Goal: Transaction & Acquisition: Purchase product/service

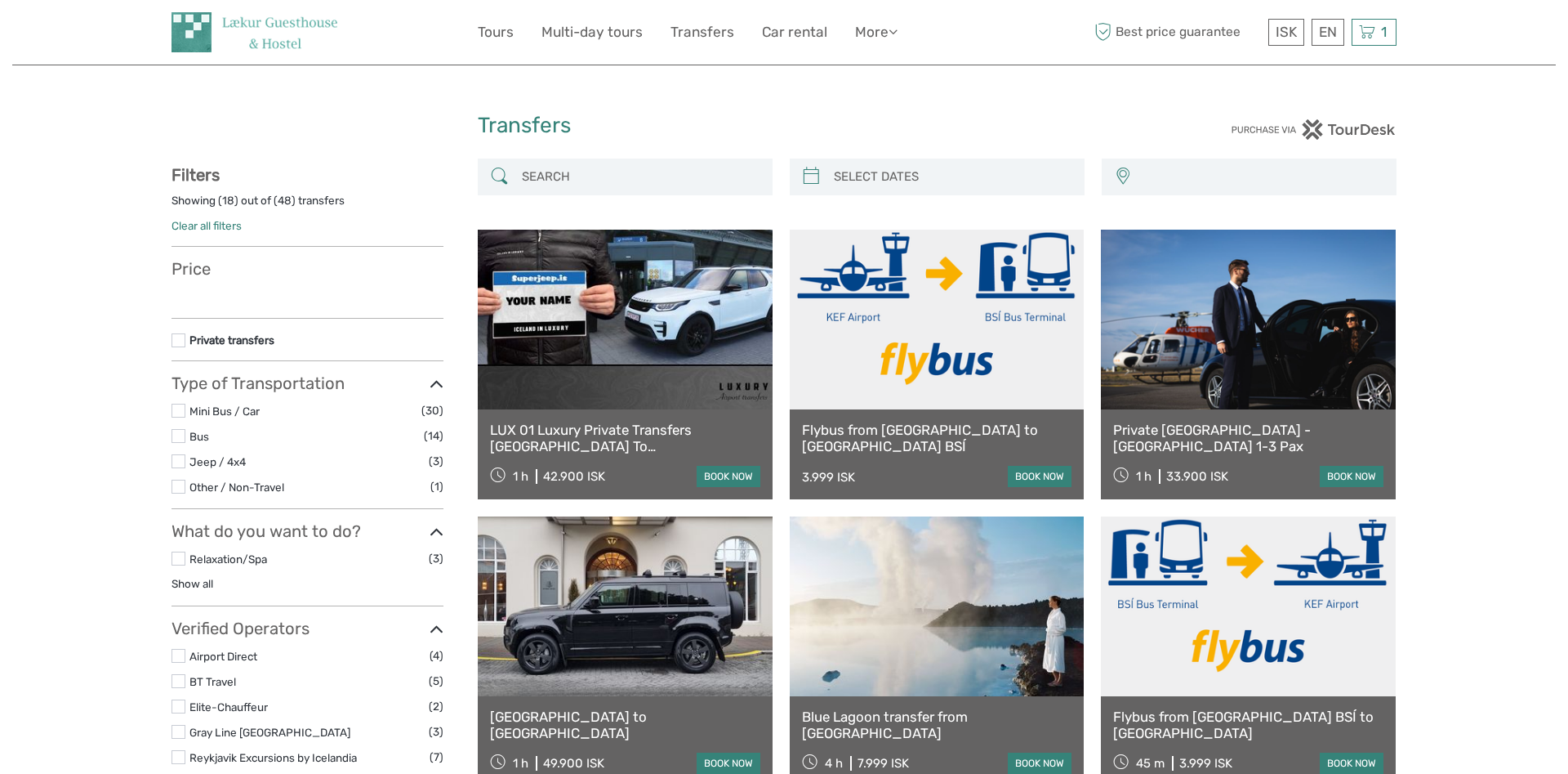
select select
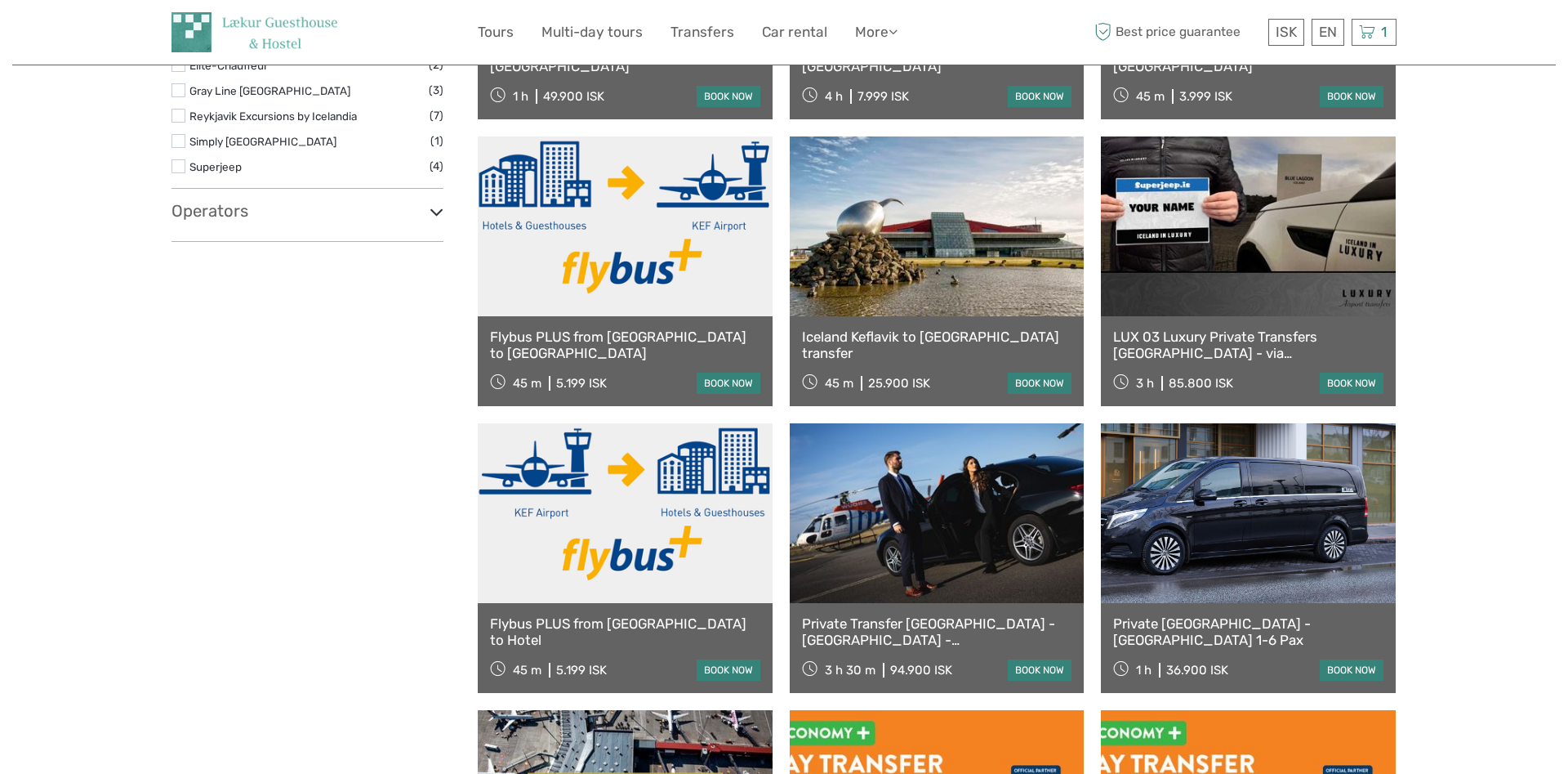
click at [722, 665] on link "book now" at bounding box center [728, 670] width 64 height 21
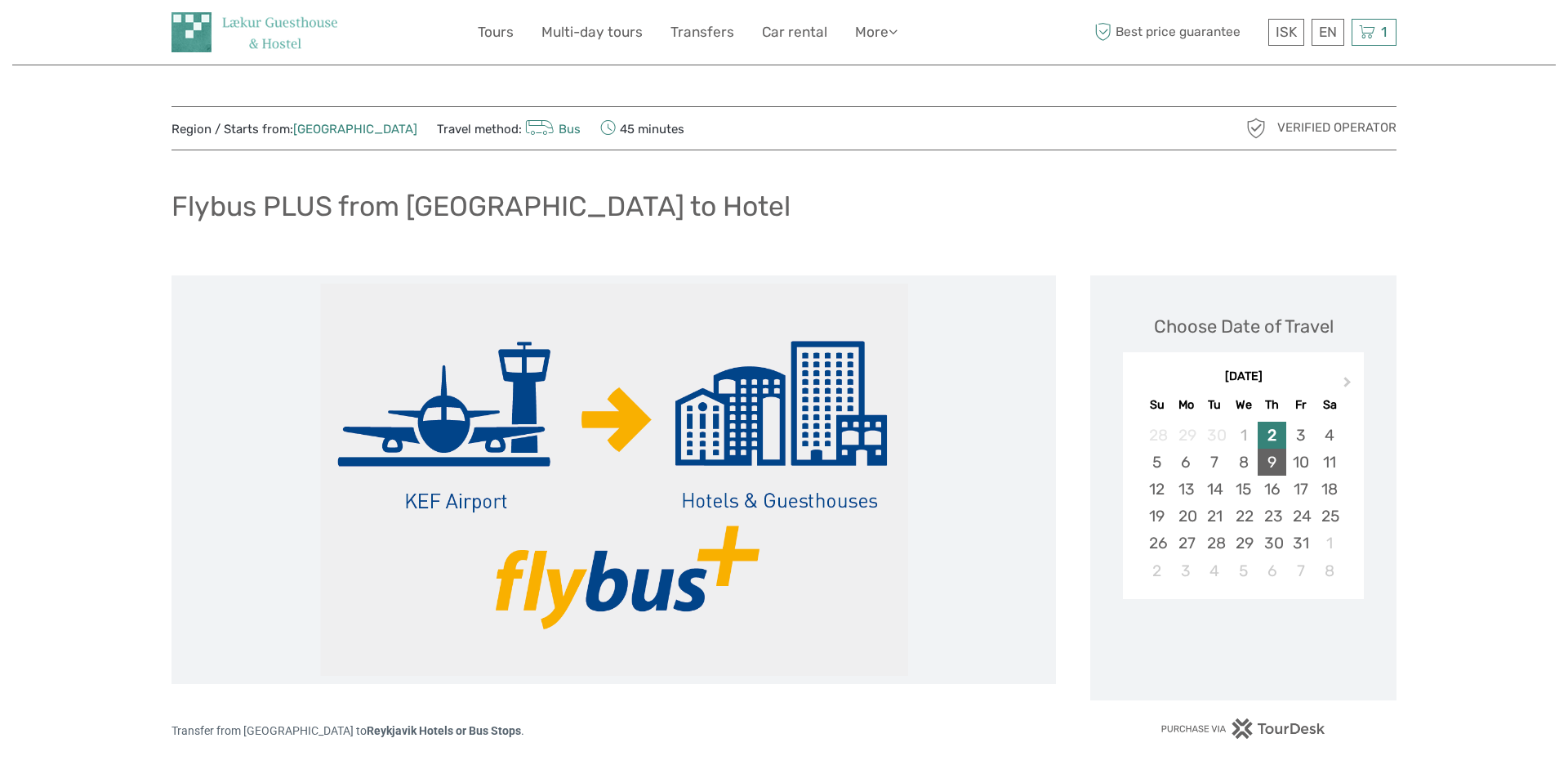
click at [1275, 469] on div "9" at bounding box center [1272, 462] width 28 height 27
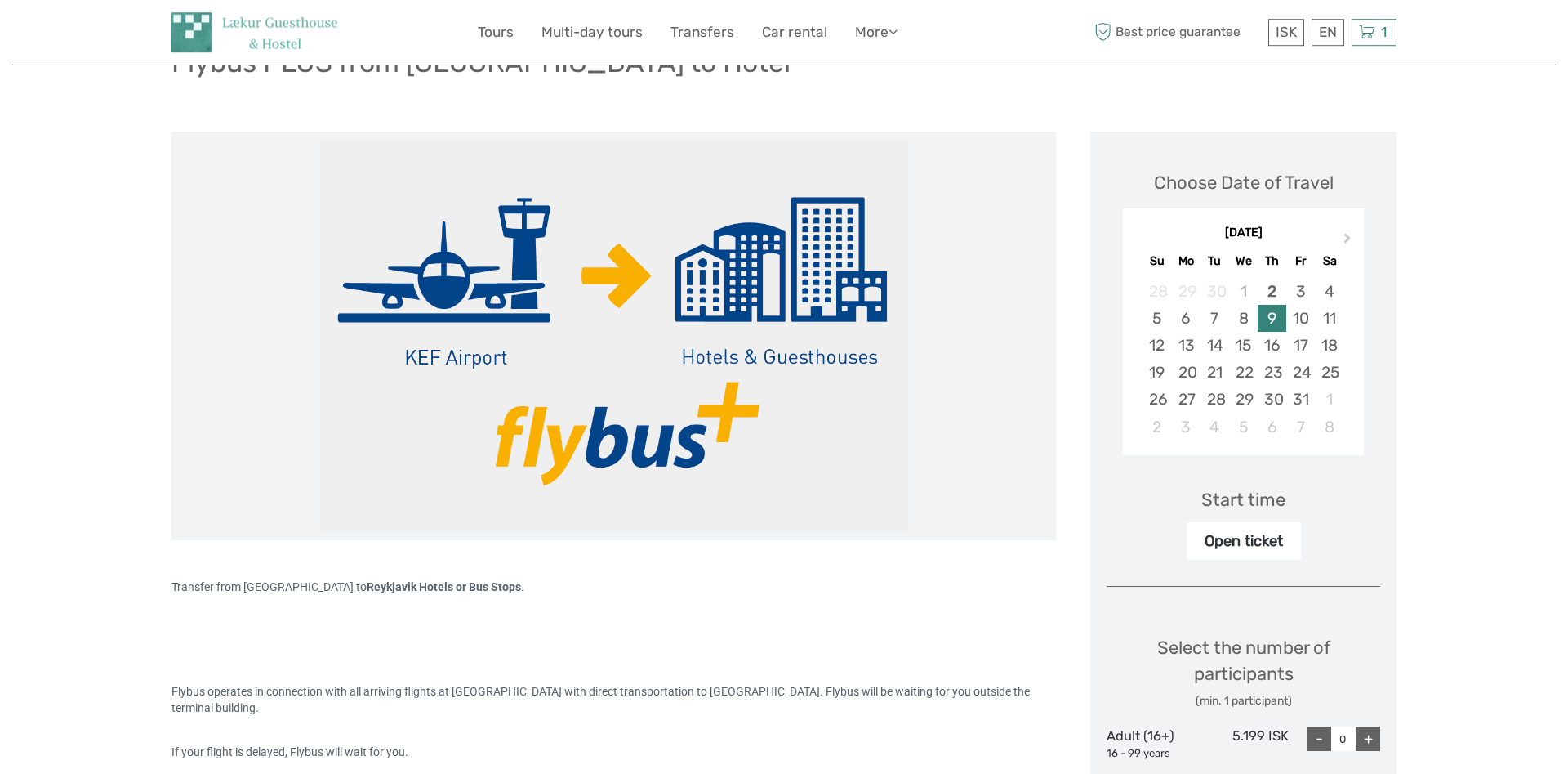
scroll to position [500, 0]
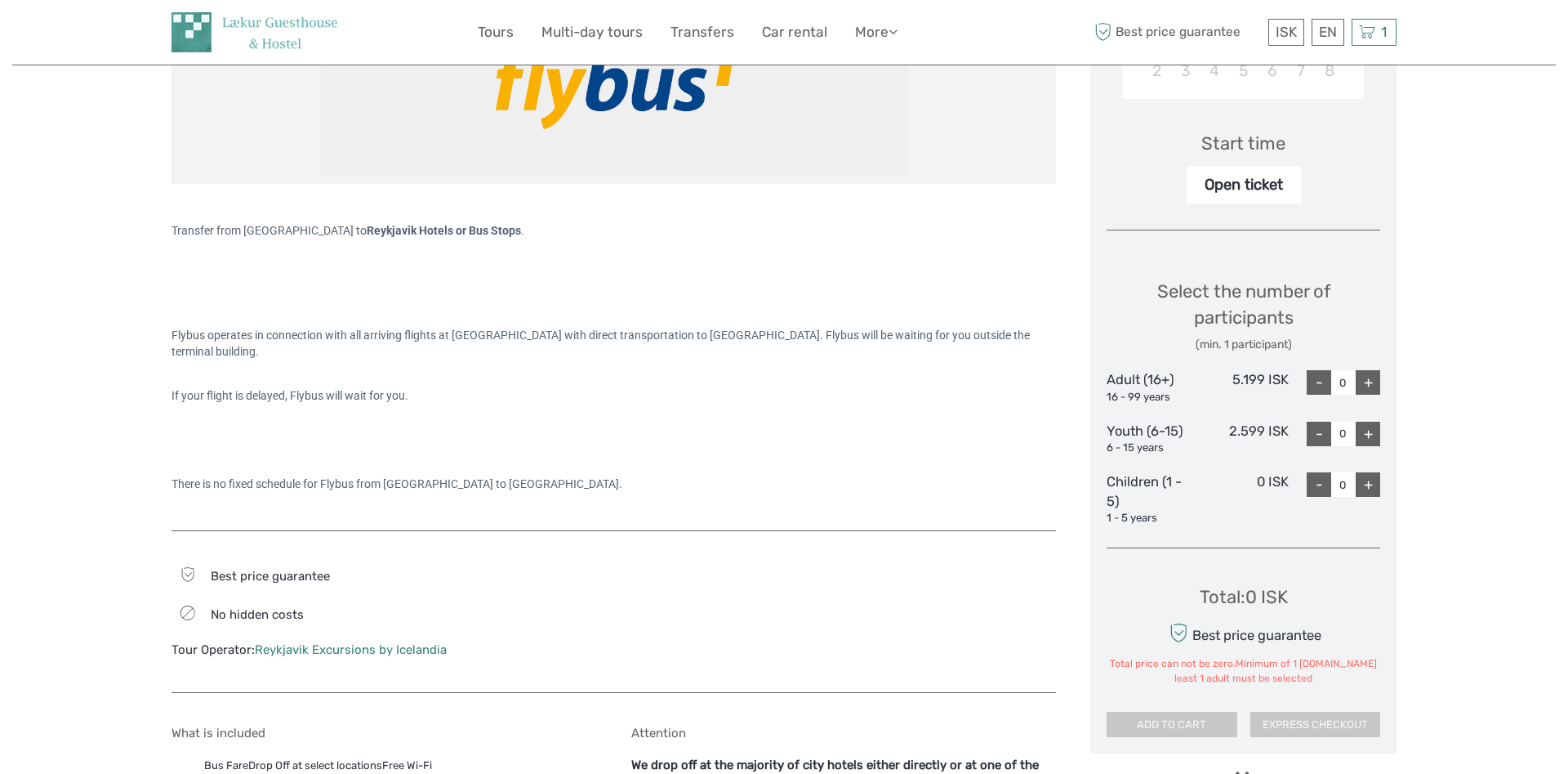
click at [1372, 380] on div "+" at bounding box center [1368, 382] width 25 height 25
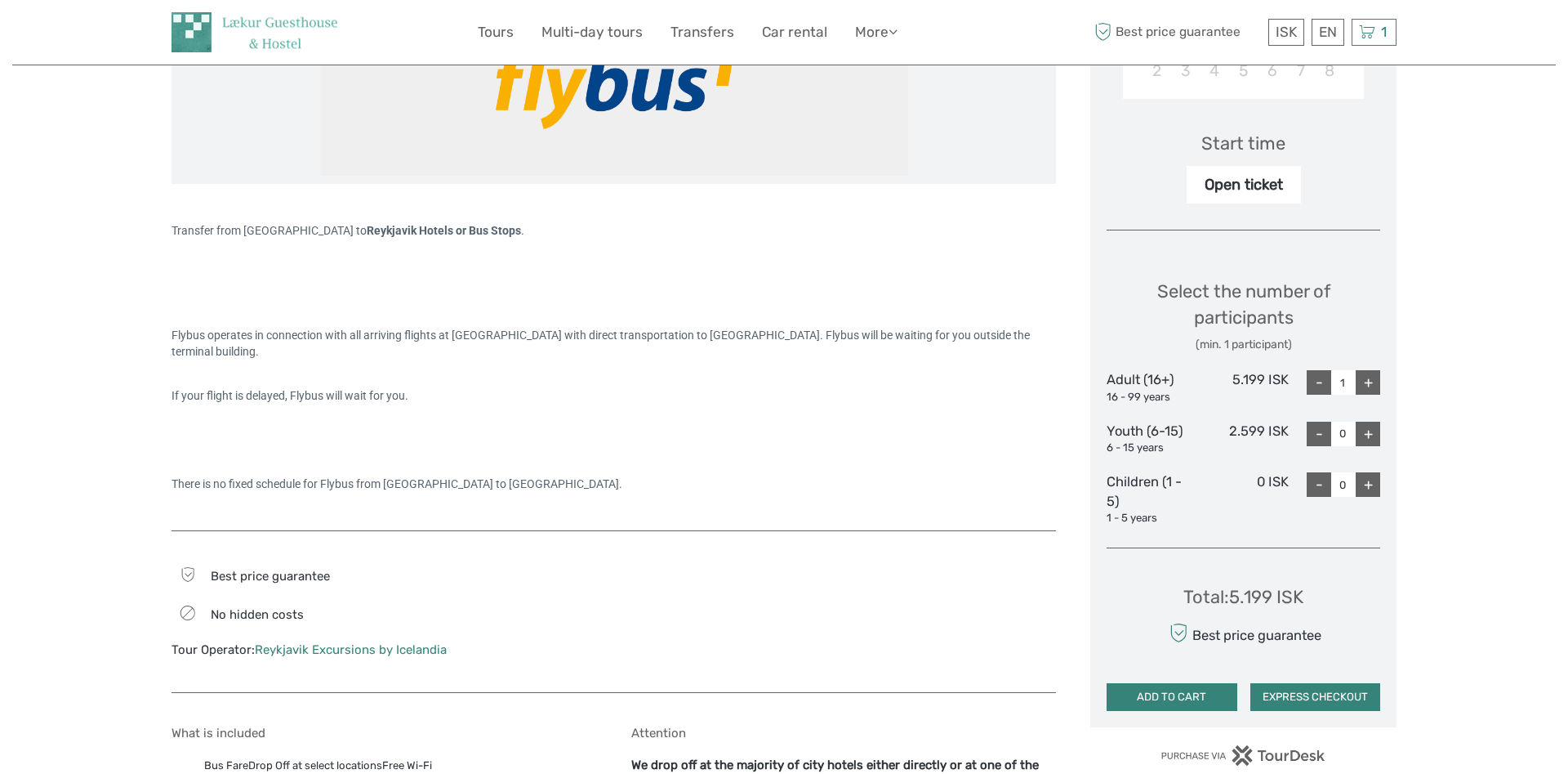
click at [1372, 380] on div "+" at bounding box center [1368, 382] width 25 height 25
type input "2"
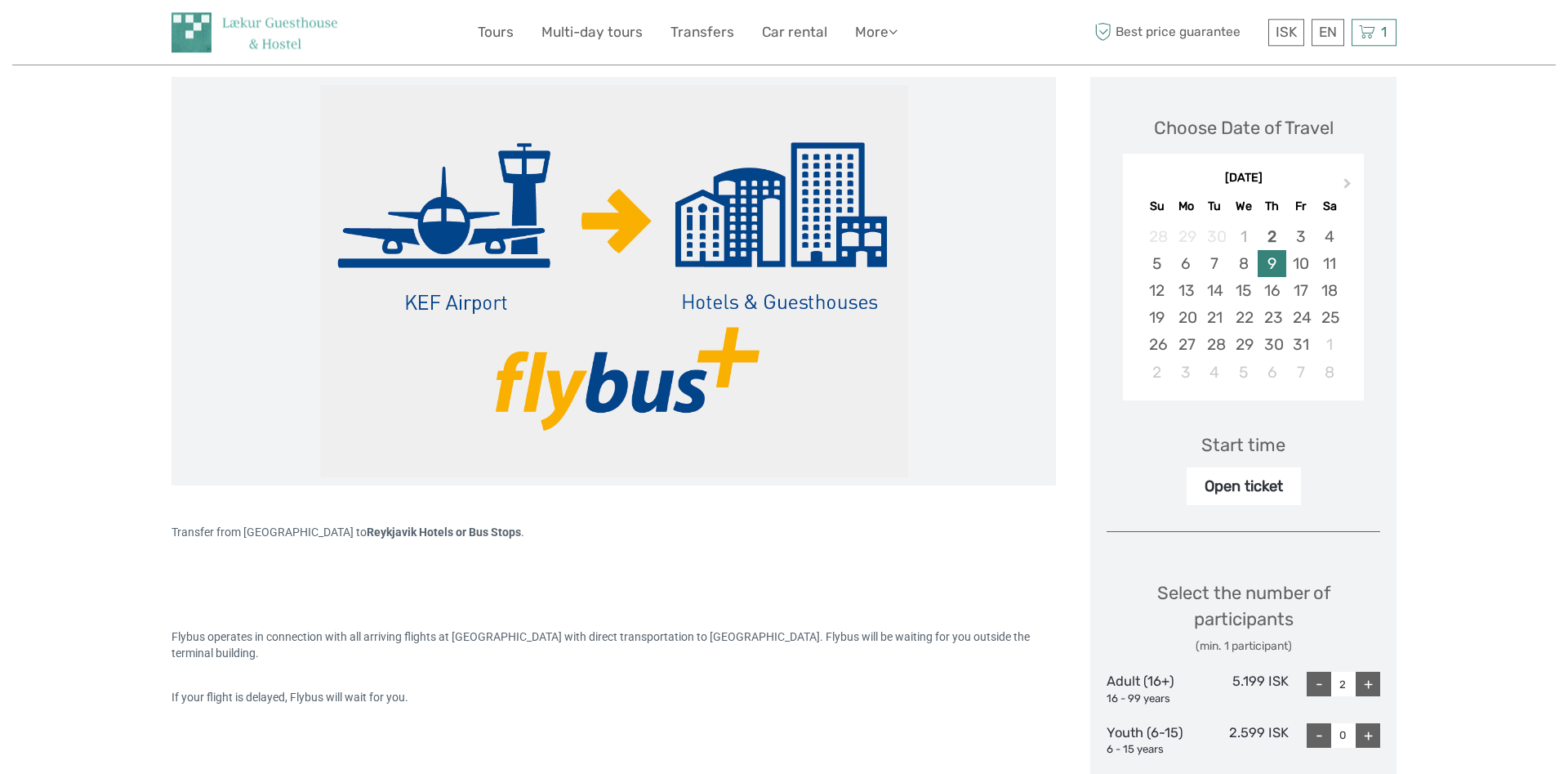
scroll to position [167, 0]
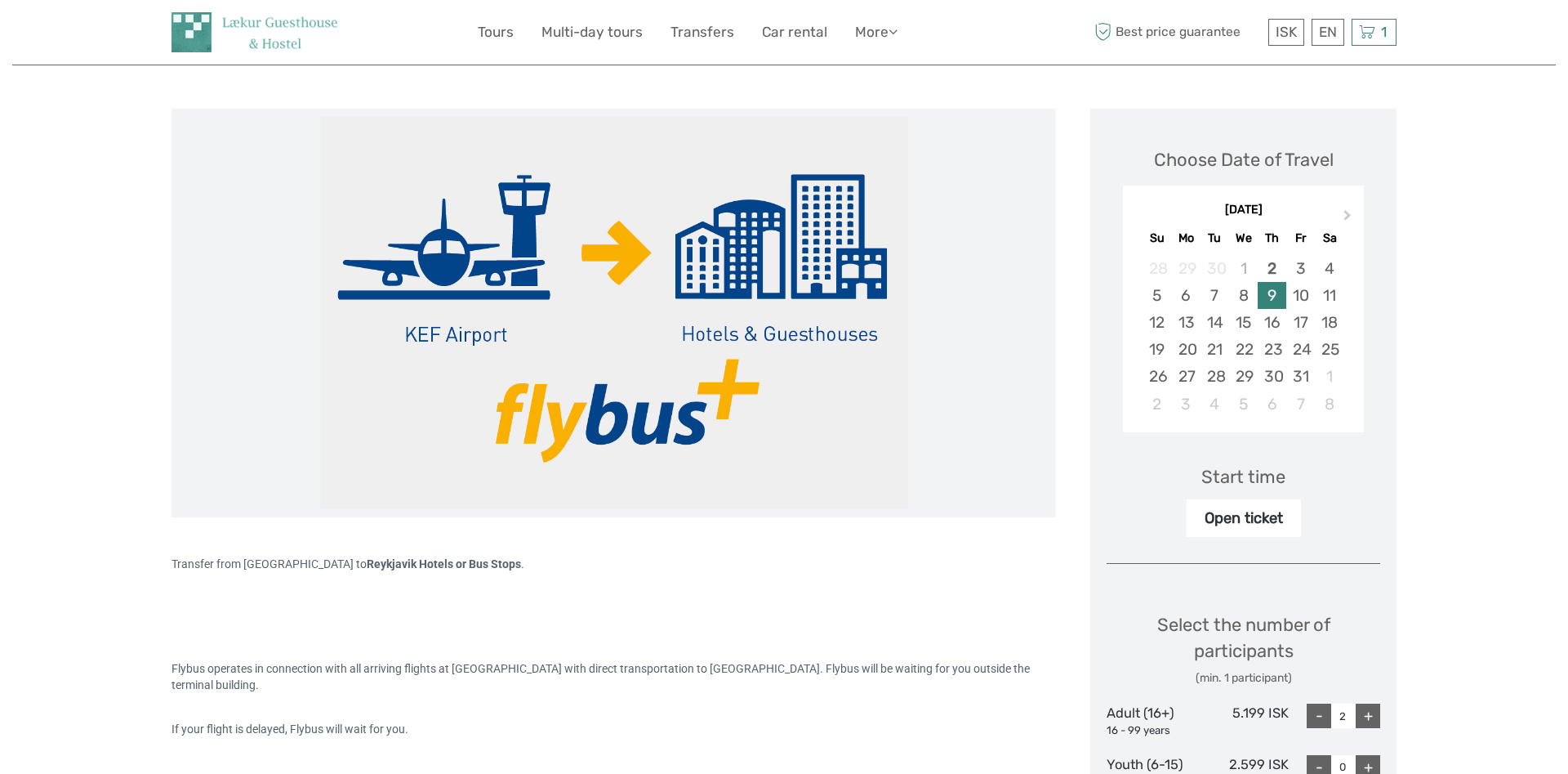
click at [1270, 291] on div "9" at bounding box center [1272, 295] width 28 height 27
click at [1253, 294] on div "8" at bounding box center [1243, 295] width 28 height 27
click at [1268, 293] on div "9" at bounding box center [1272, 295] width 28 height 27
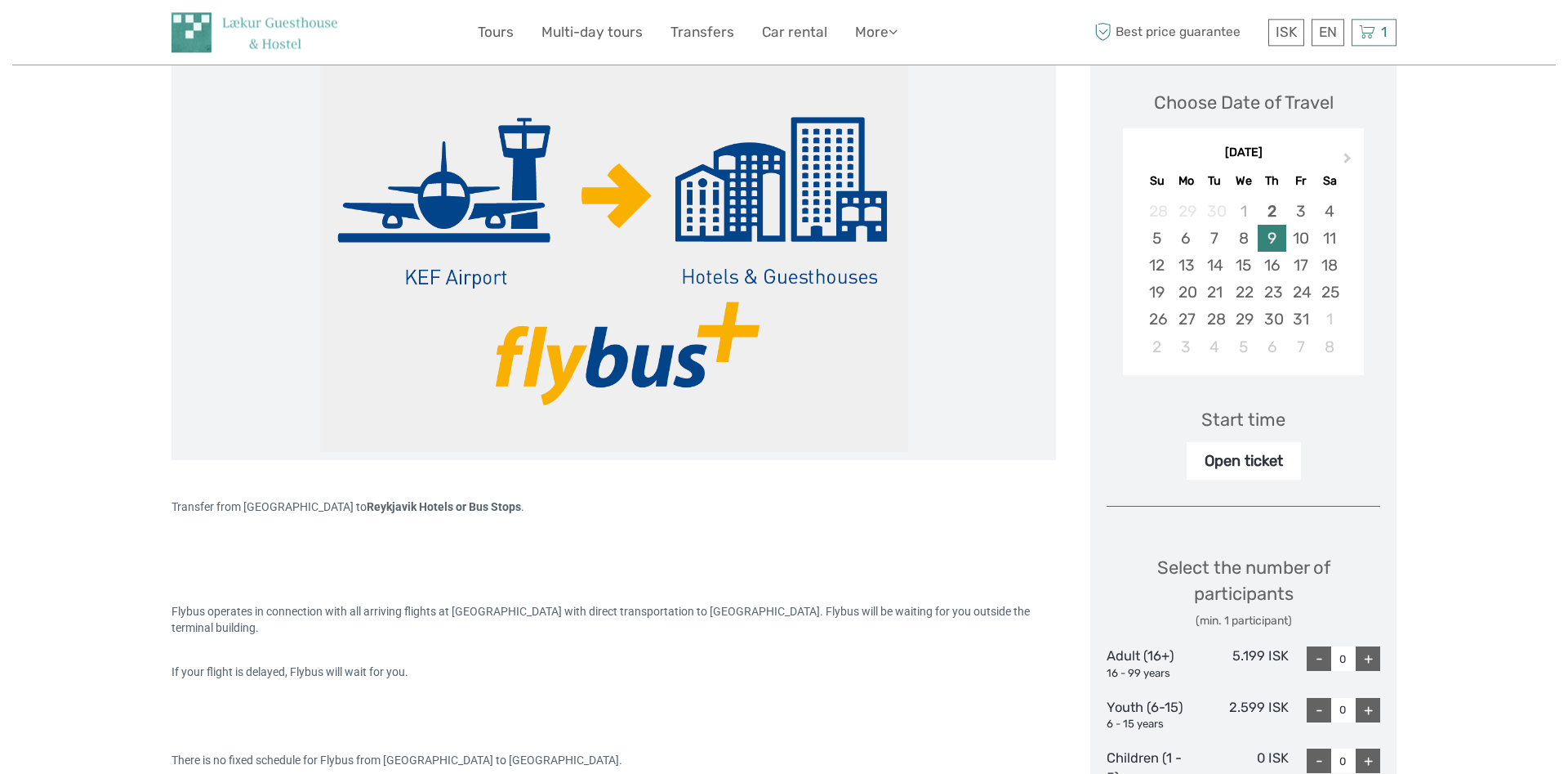
scroll to position [250, 0]
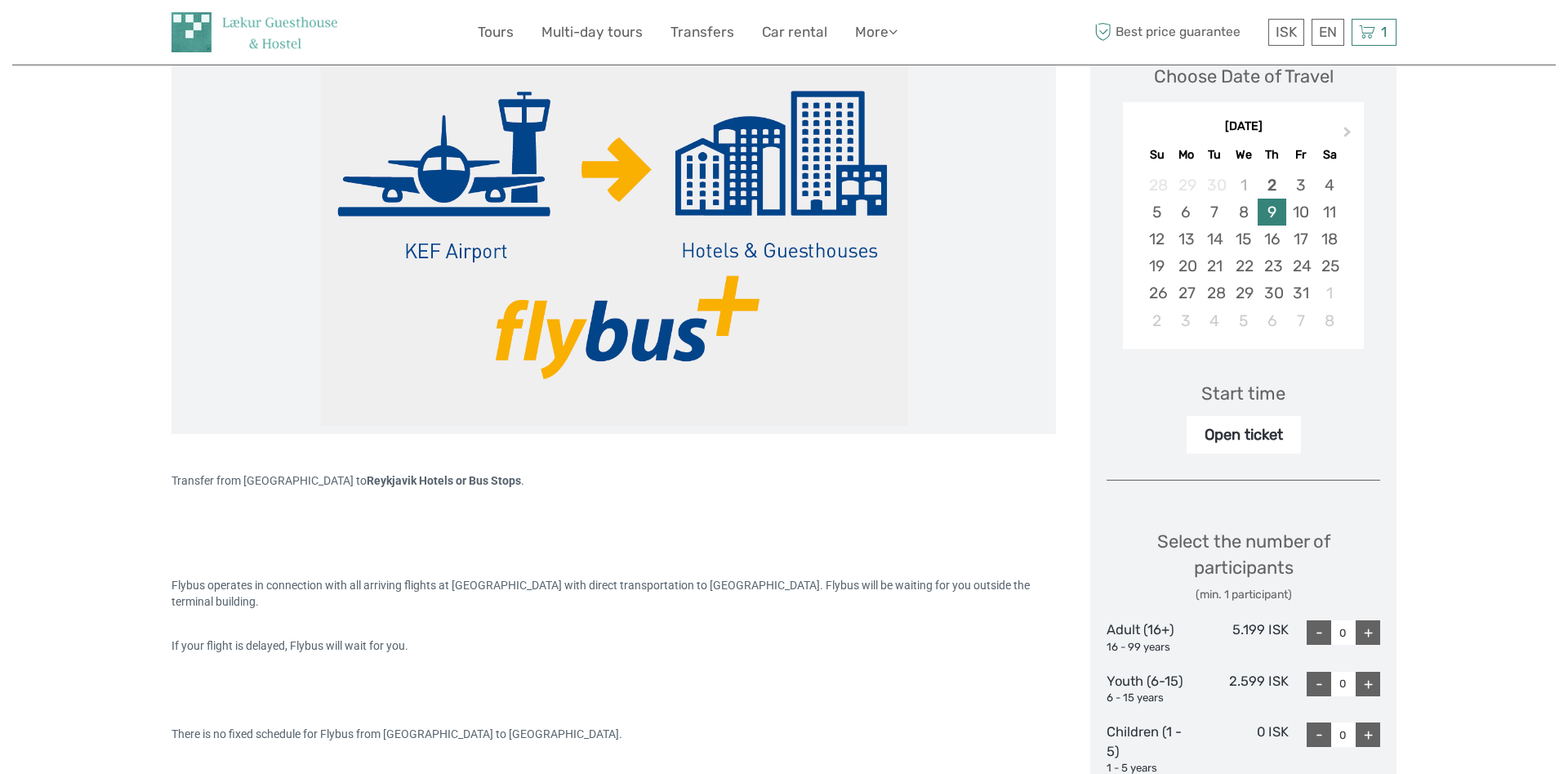
click at [1374, 632] on div "+" at bounding box center [1368, 633] width 25 height 25
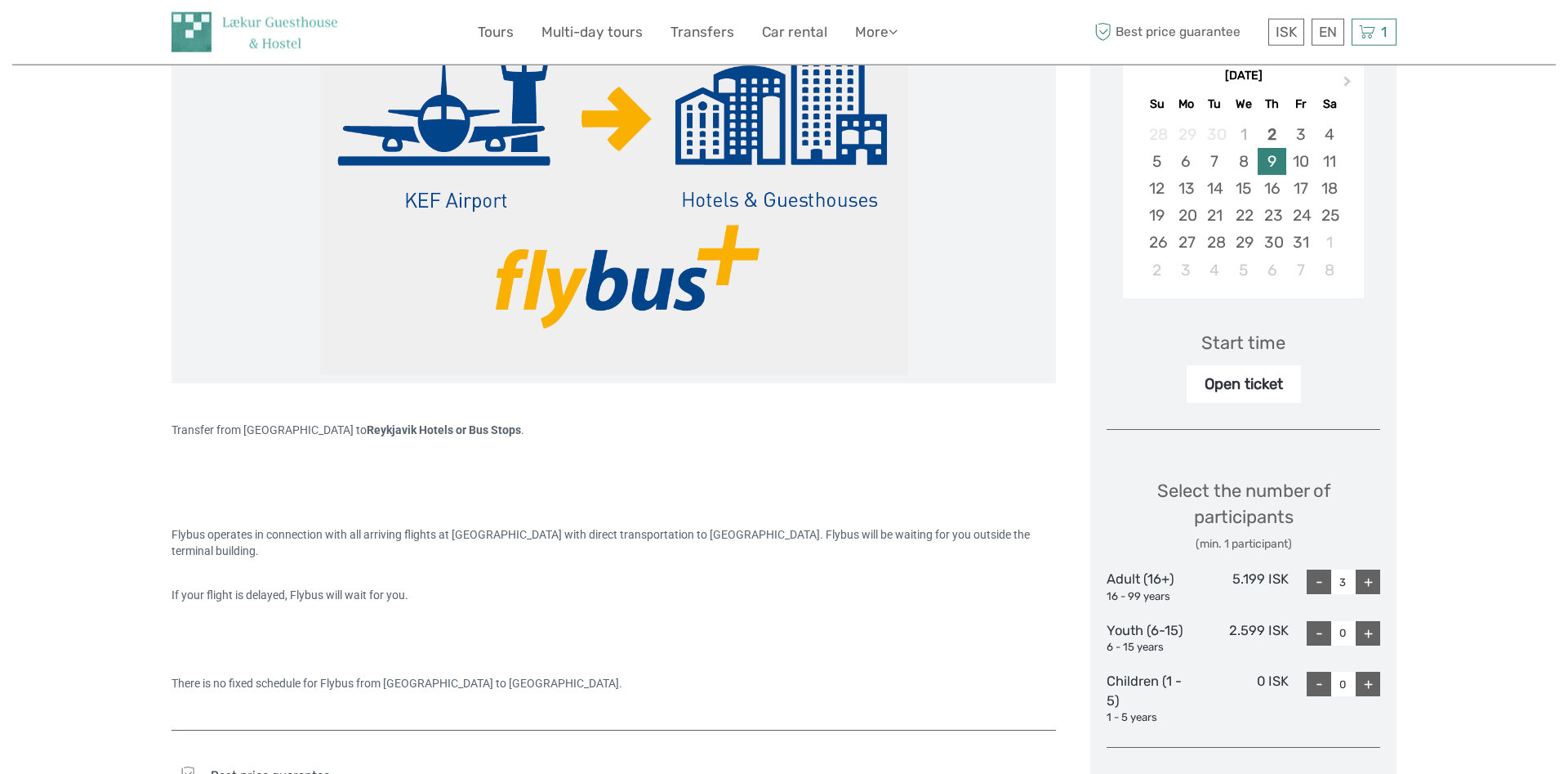
scroll to position [333, 0]
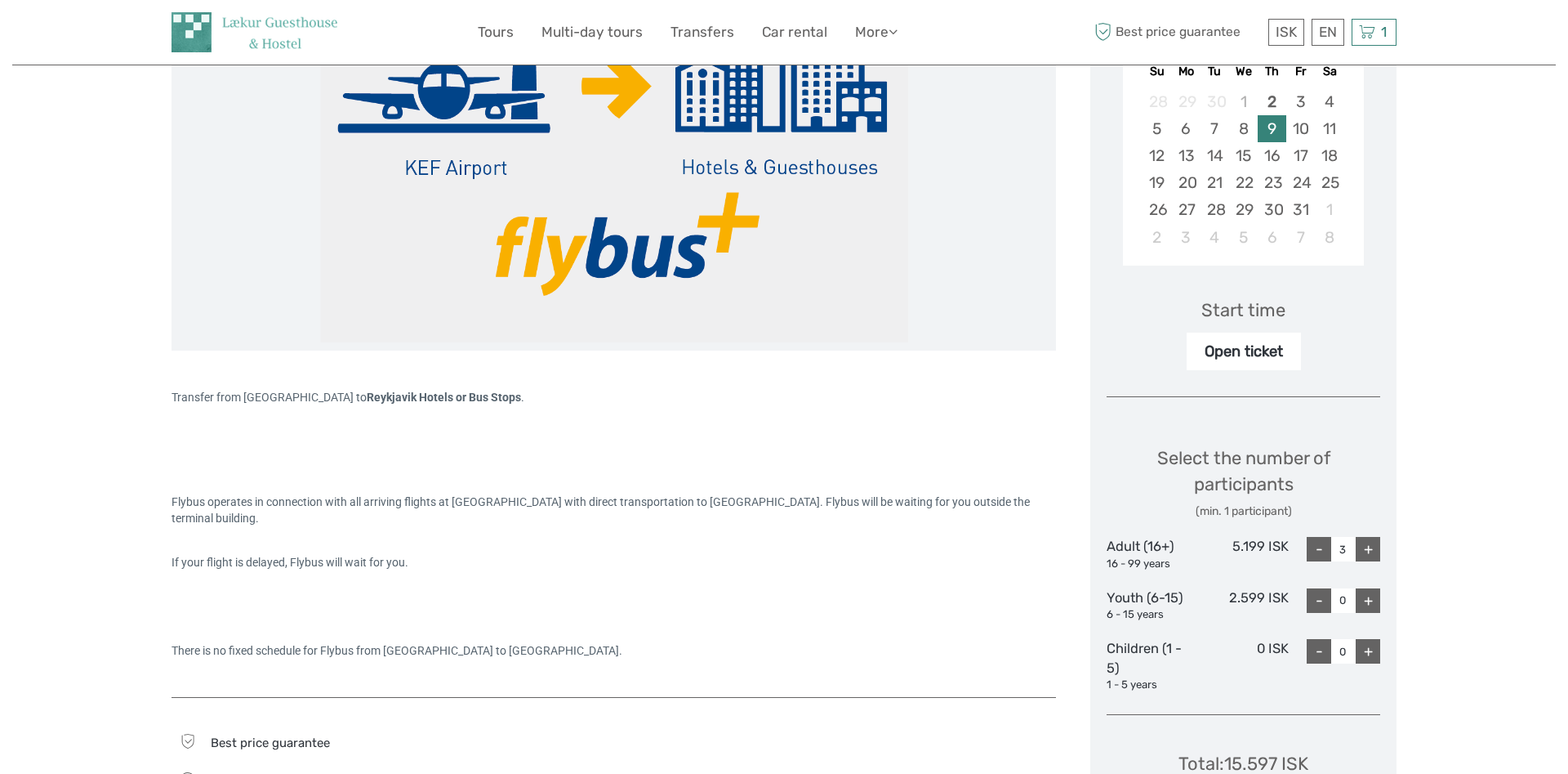
click at [1319, 547] on div "-" at bounding box center [1319, 549] width 25 height 25
type input "2"
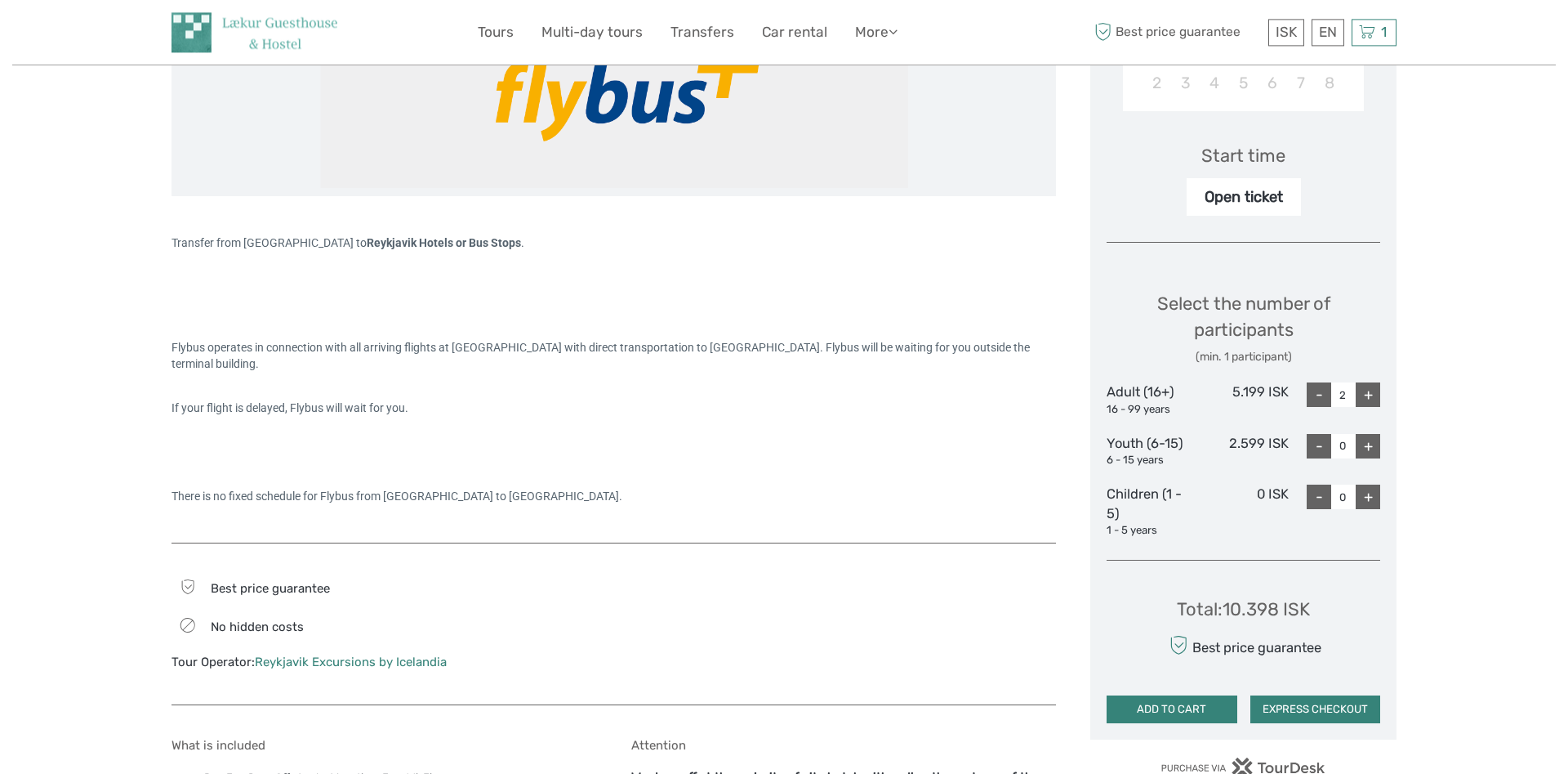
scroll to position [583, 0]
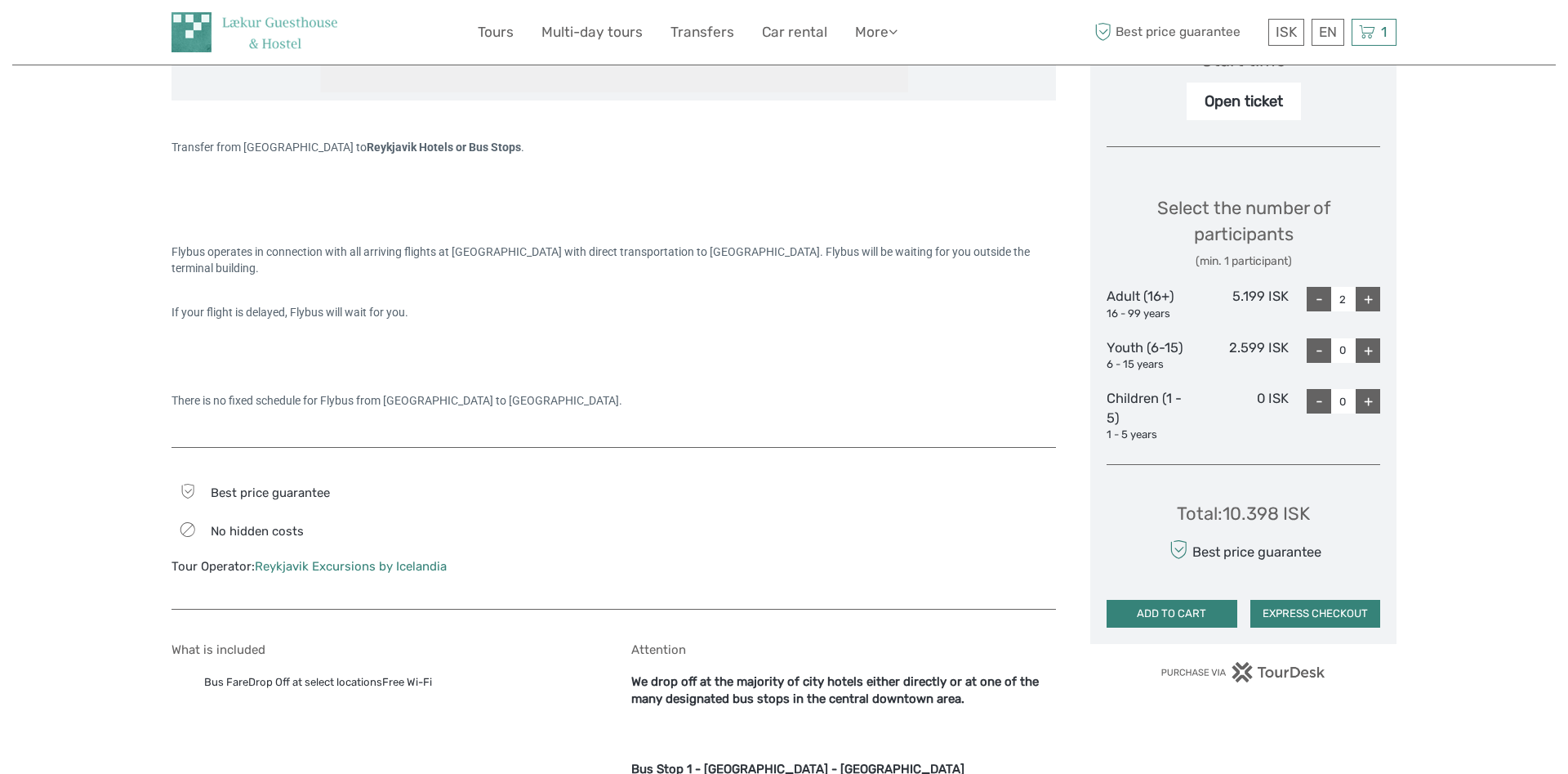
click at [1353, 621] on button "EXPRESS CHECKOUT" at bounding box center [1316, 613] width 131 height 28
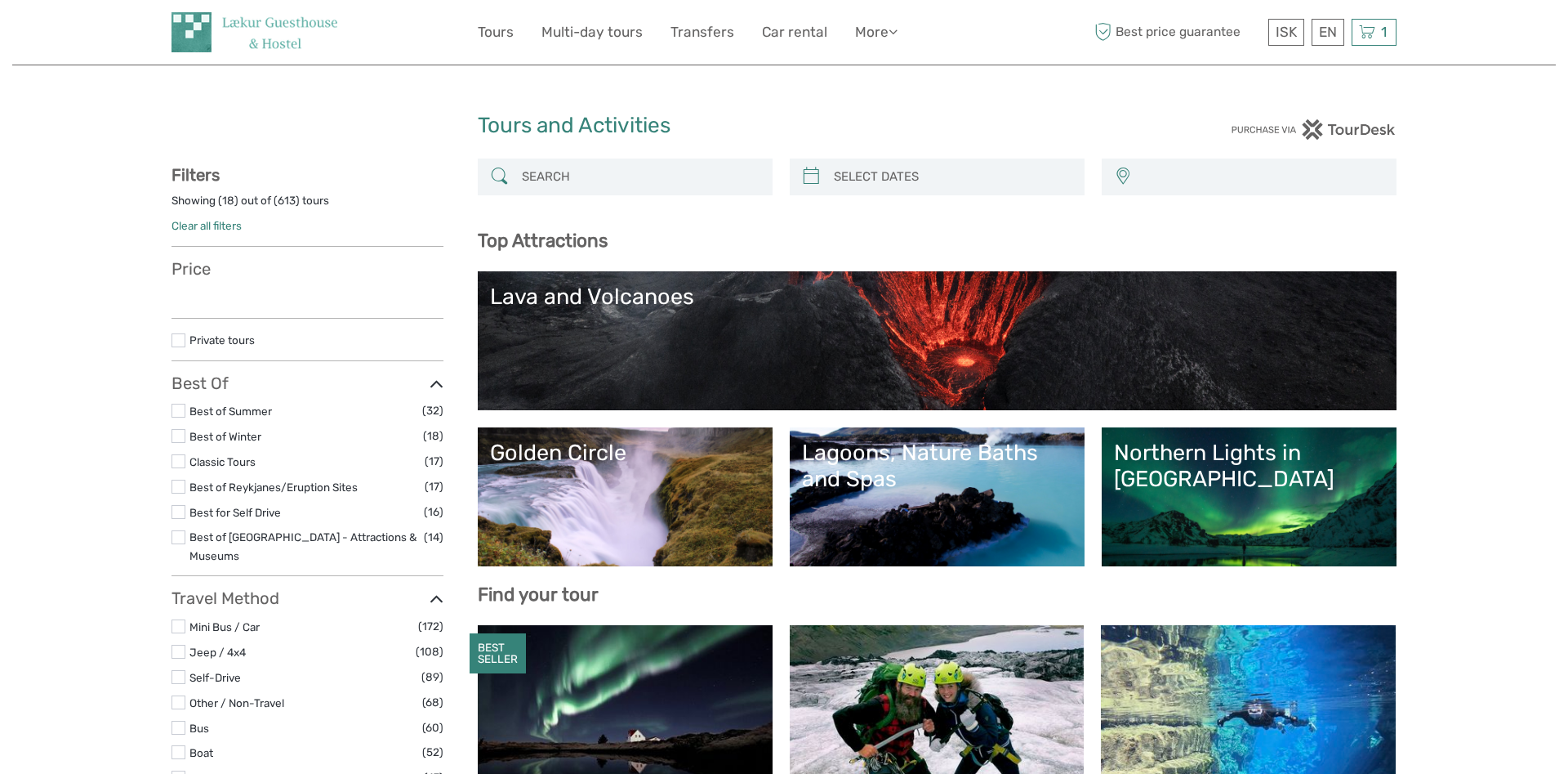
select select
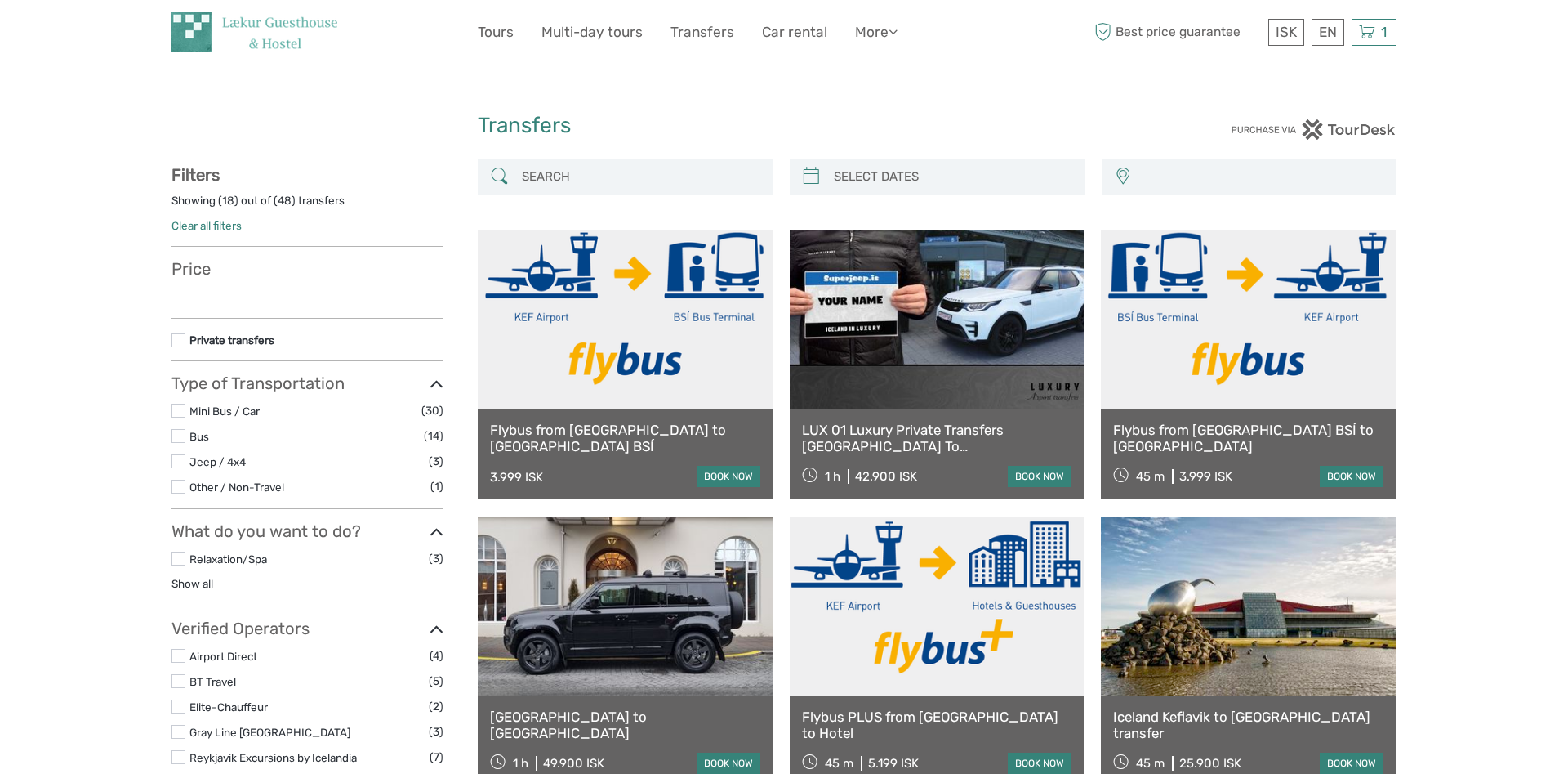
select select
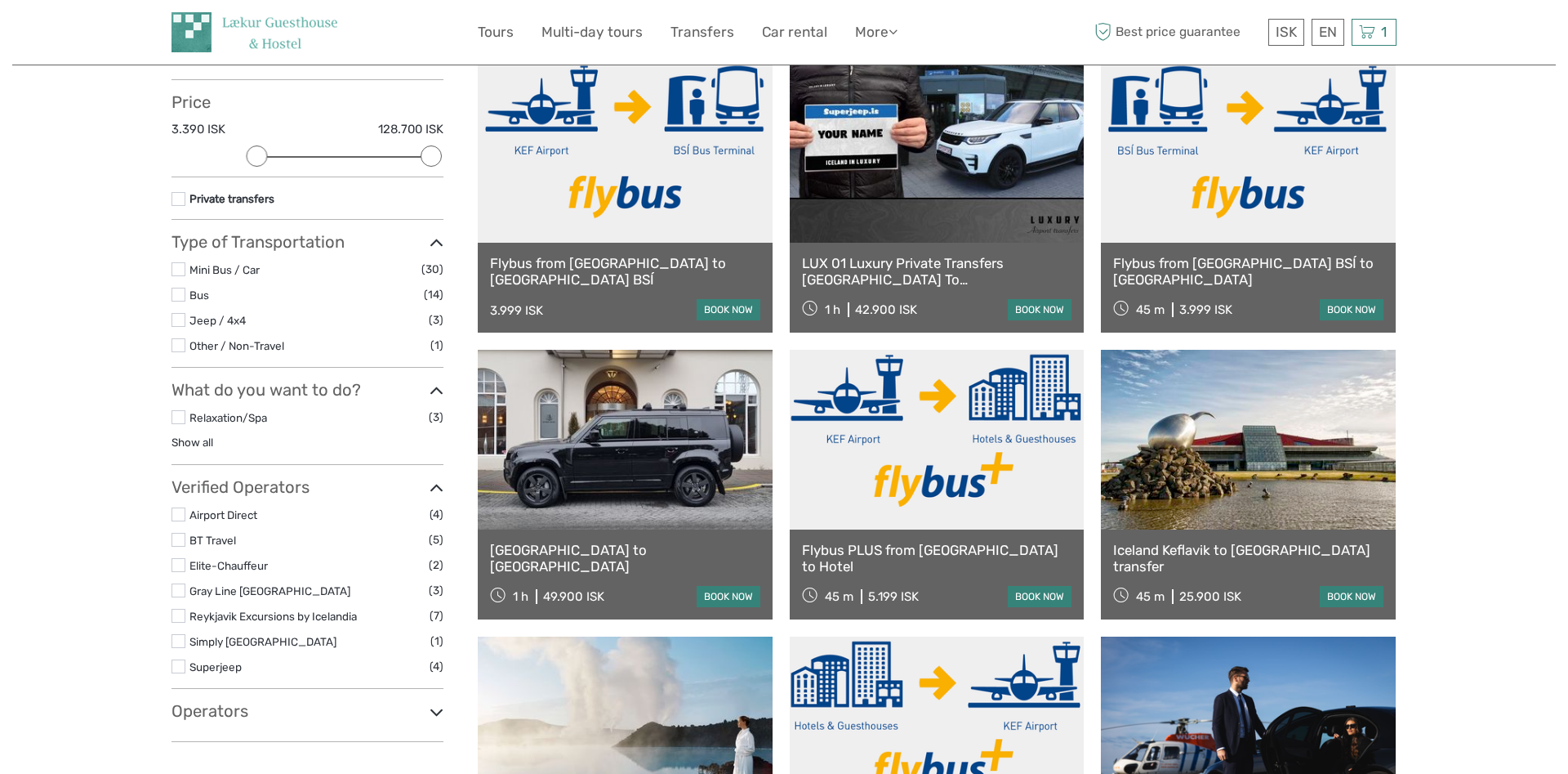
click at [1036, 598] on link "book now" at bounding box center [1039, 597] width 64 height 21
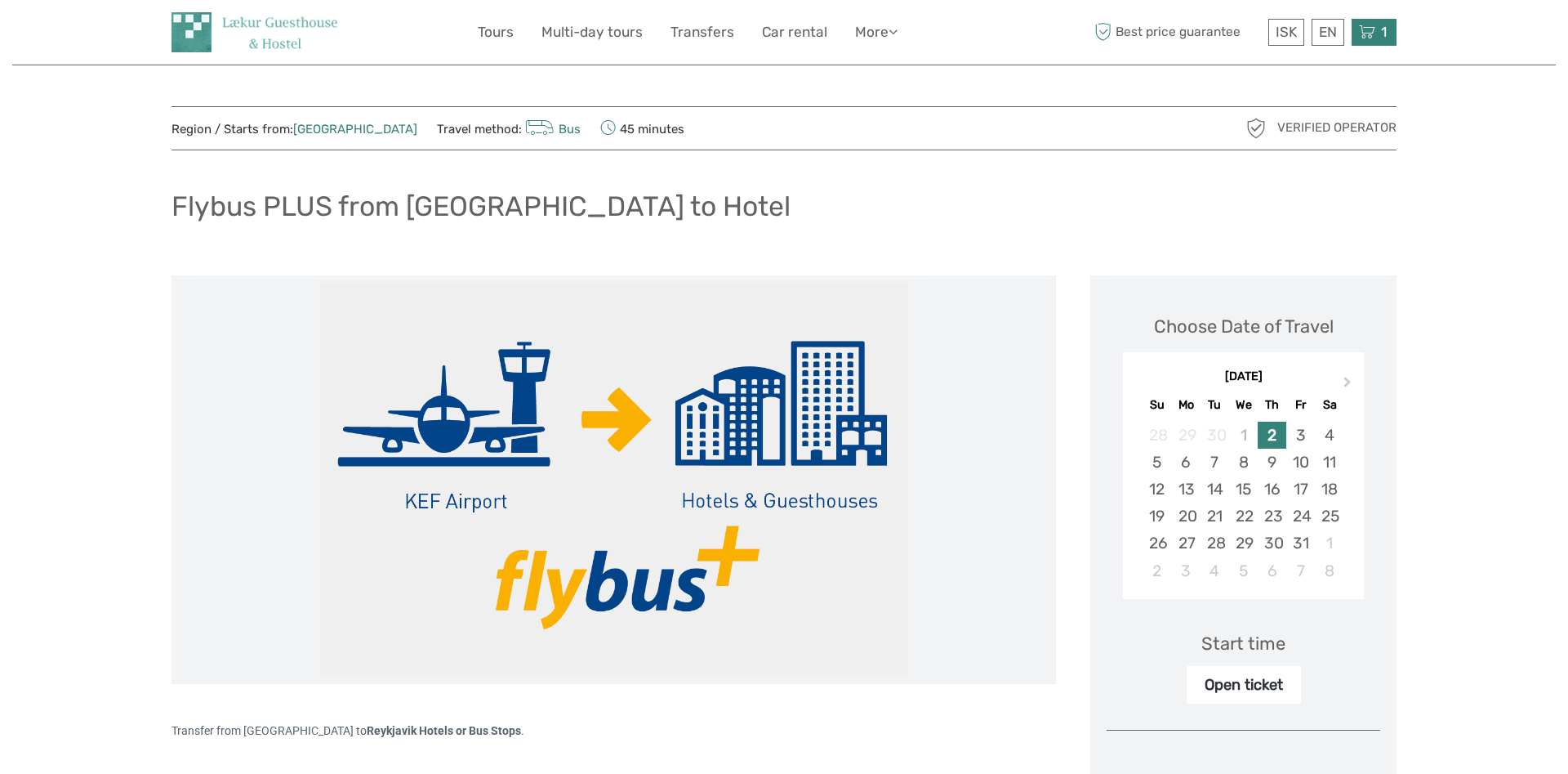
click at [1374, 22] on div "1 Items Flybus PLUS from [GEOGRAPHIC_DATA] to Hotel 2x Adult (16+) [DATE] 12:00…" at bounding box center [1374, 32] width 45 height 27
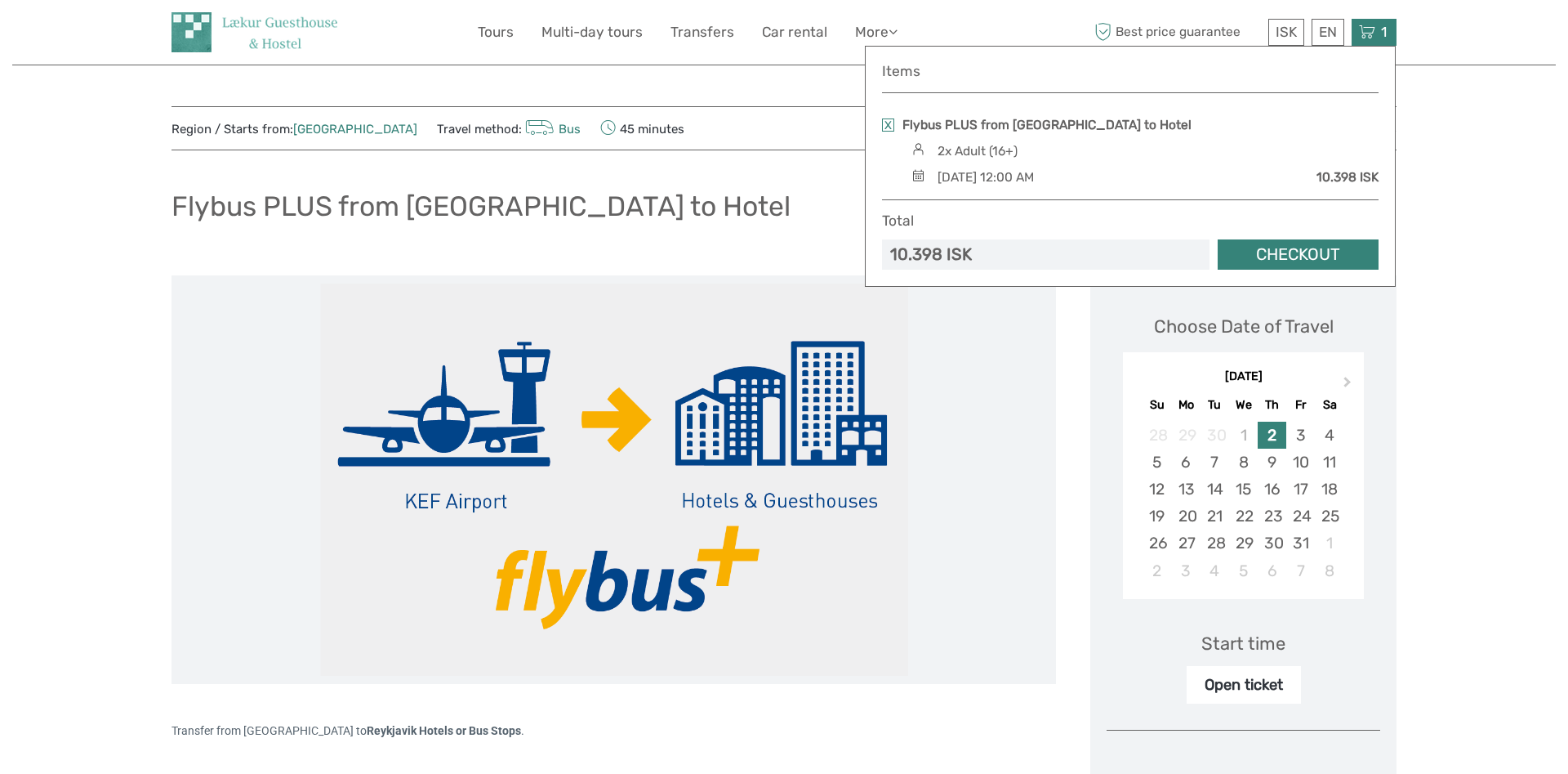
click at [891, 123] on link at bounding box center [887, 125] width 12 height 13
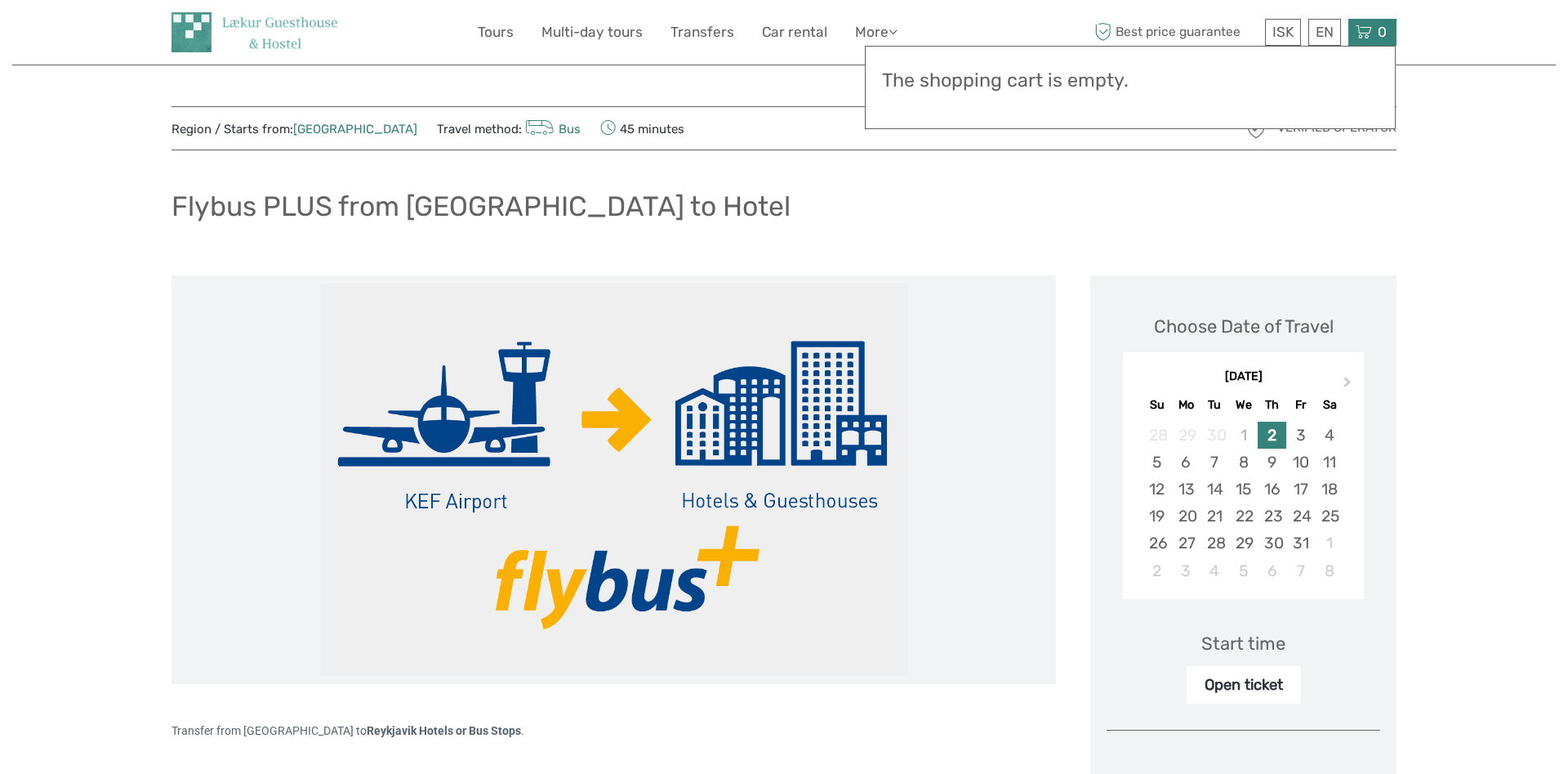
click at [1066, 206] on div "Flybus PLUS from [GEOGRAPHIC_DATA] to Hotel" at bounding box center [784, 212] width 1225 height 60
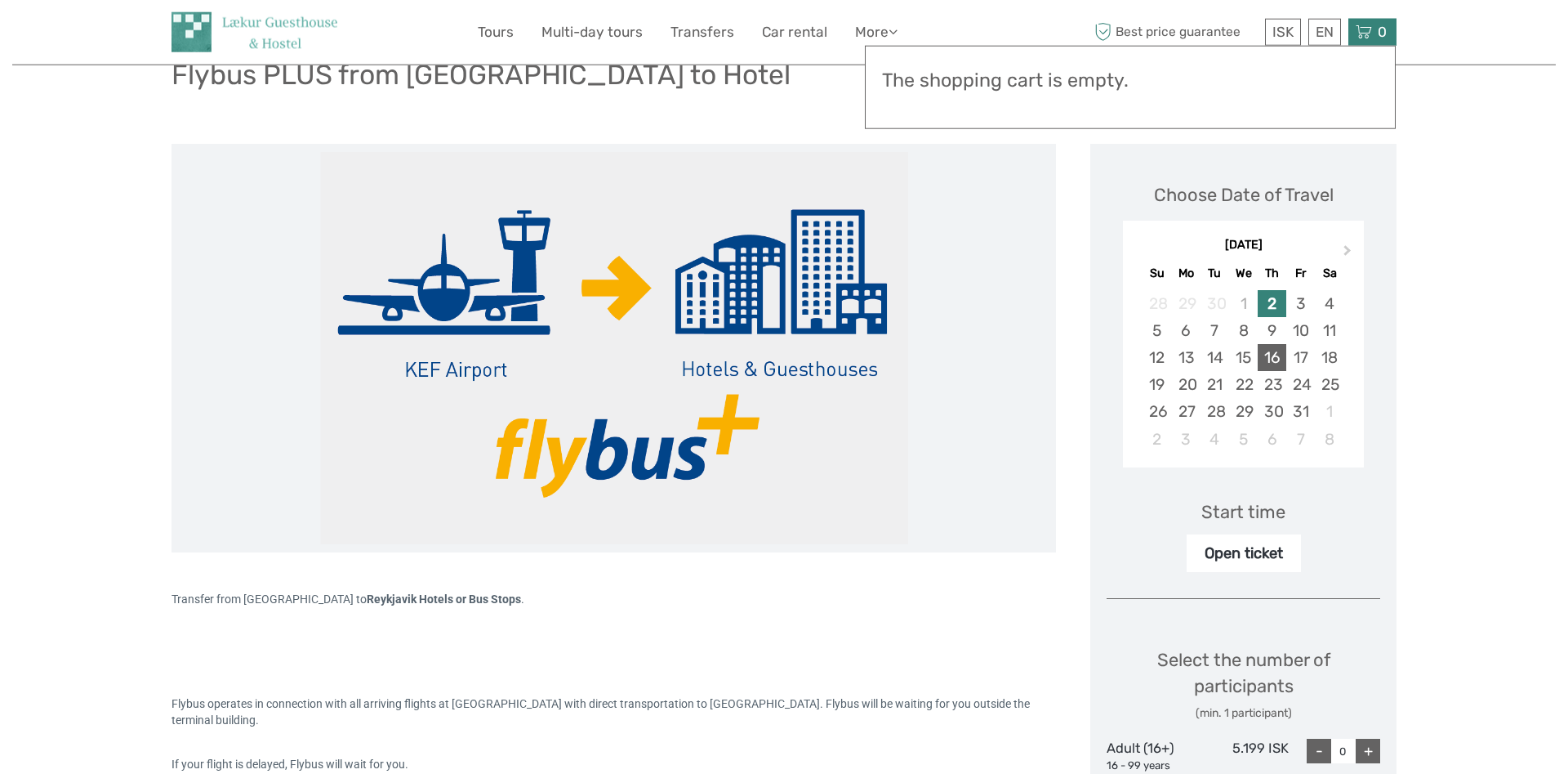
scroll to position [167, 0]
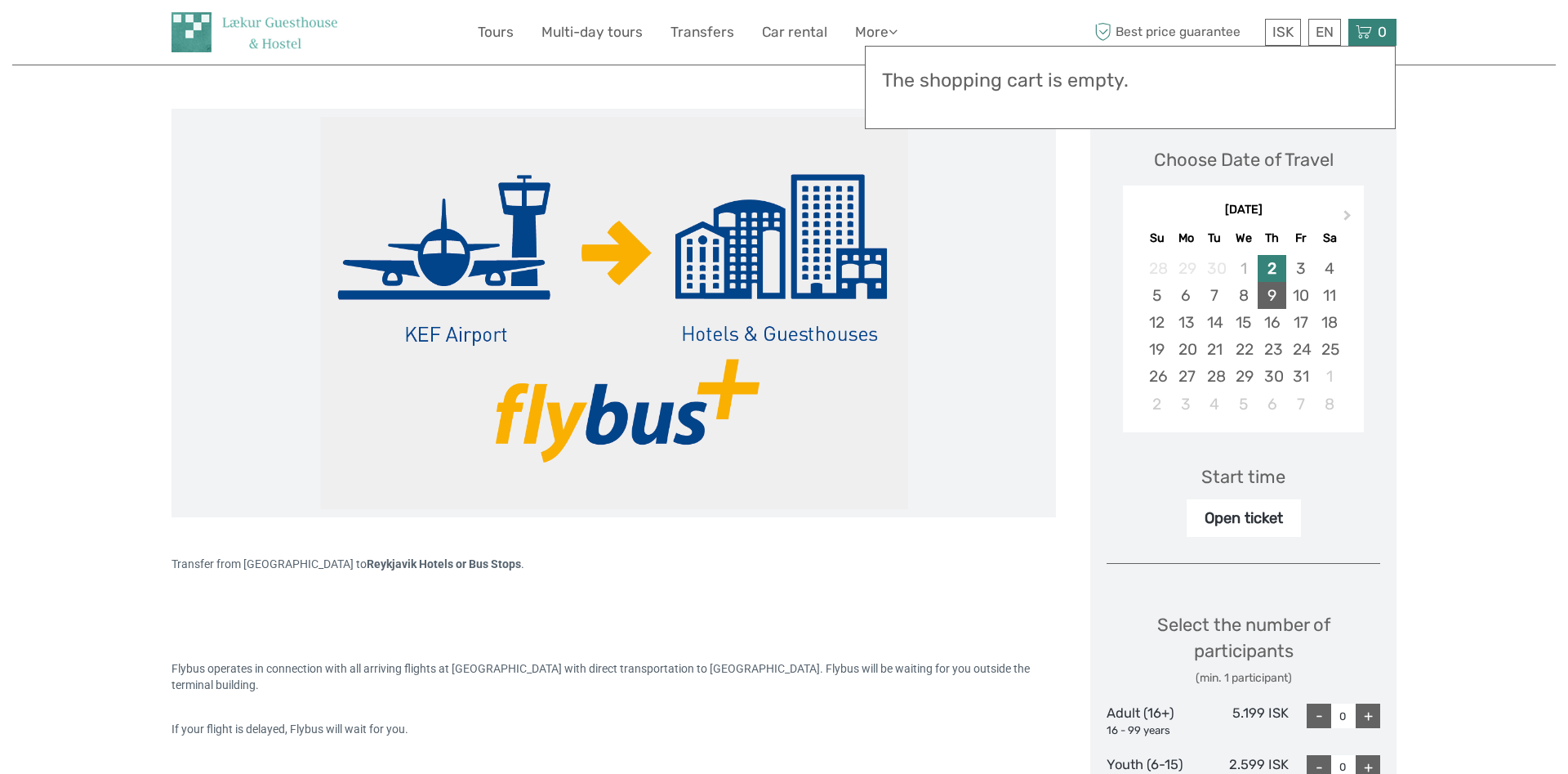
click at [1271, 298] on div "9" at bounding box center [1272, 295] width 28 height 27
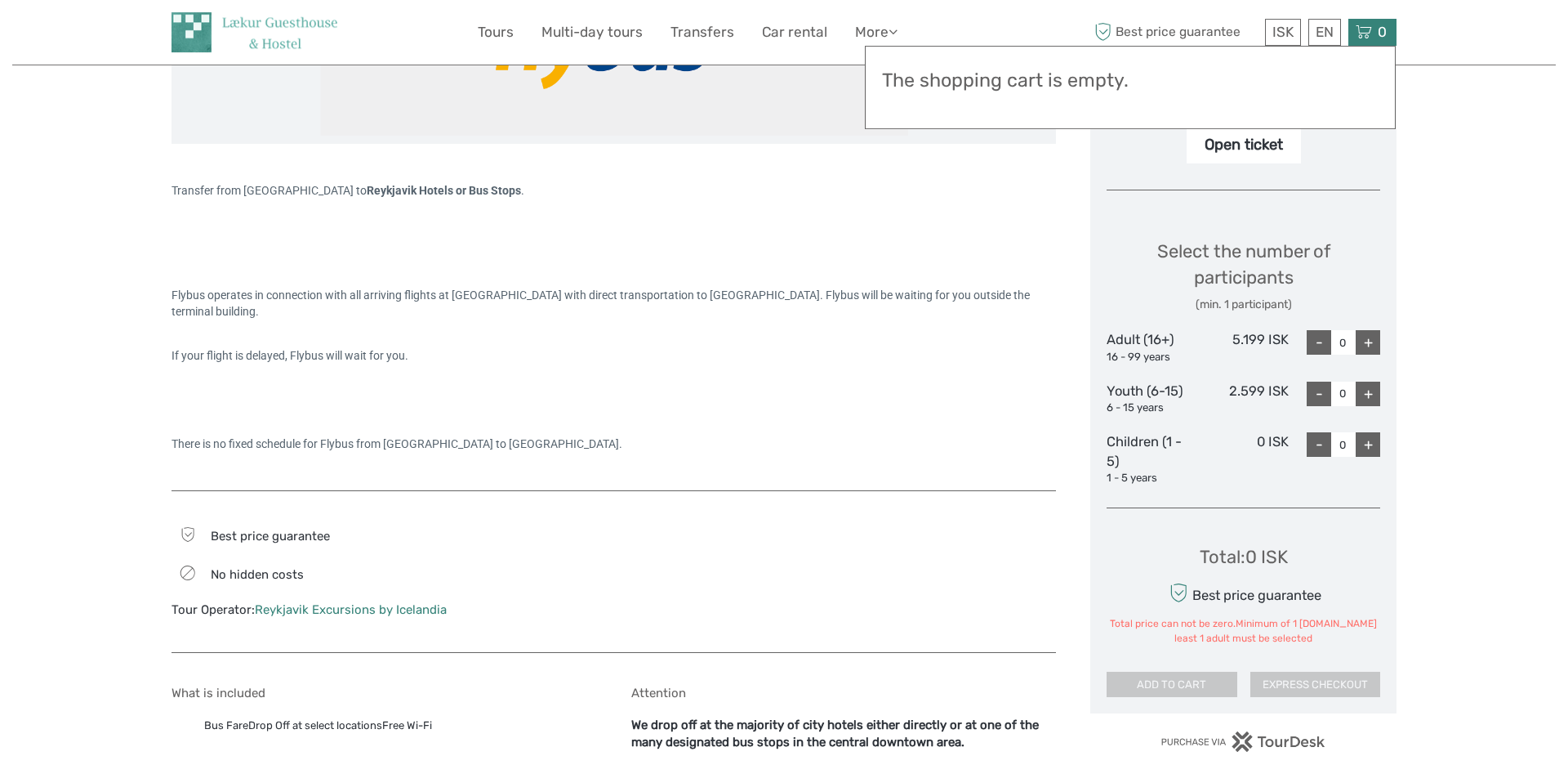
scroll to position [520, 0]
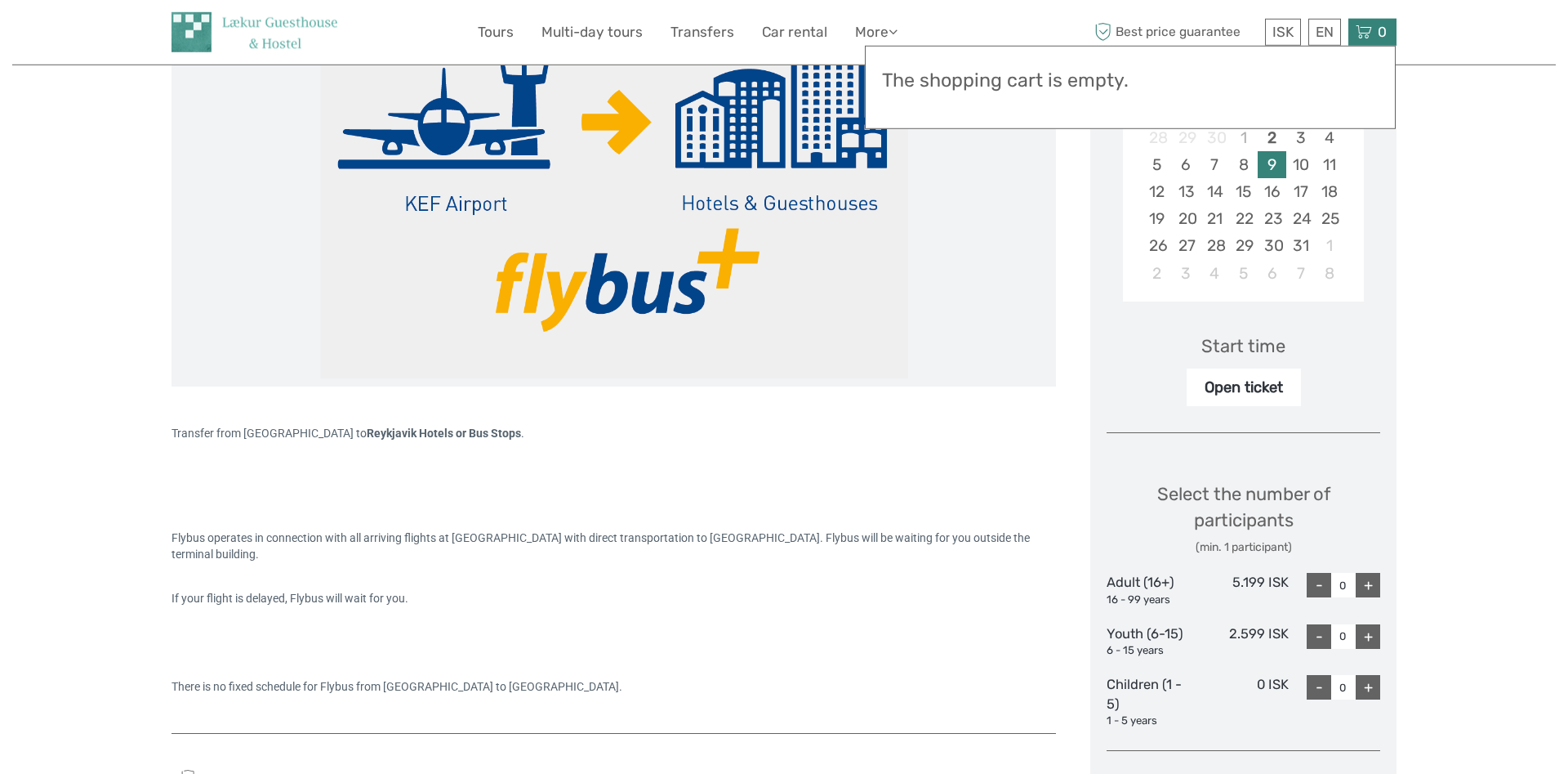
scroll to position [269, 0]
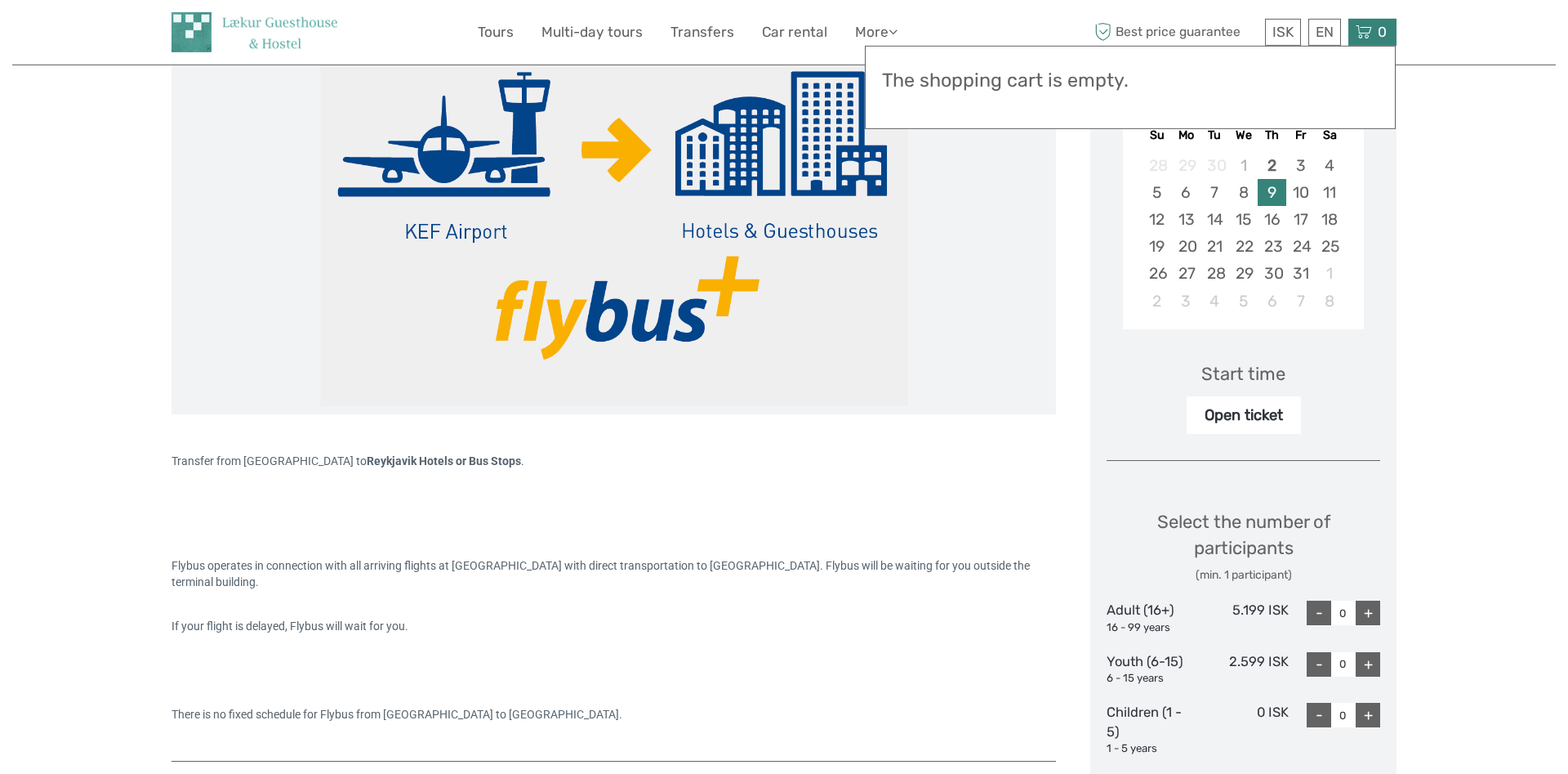
click at [1270, 195] on div "9" at bounding box center [1272, 193] width 28 height 27
click at [1370, 612] on div "+" at bounding box center [1368, 613] width 25 height 25
type input "2"
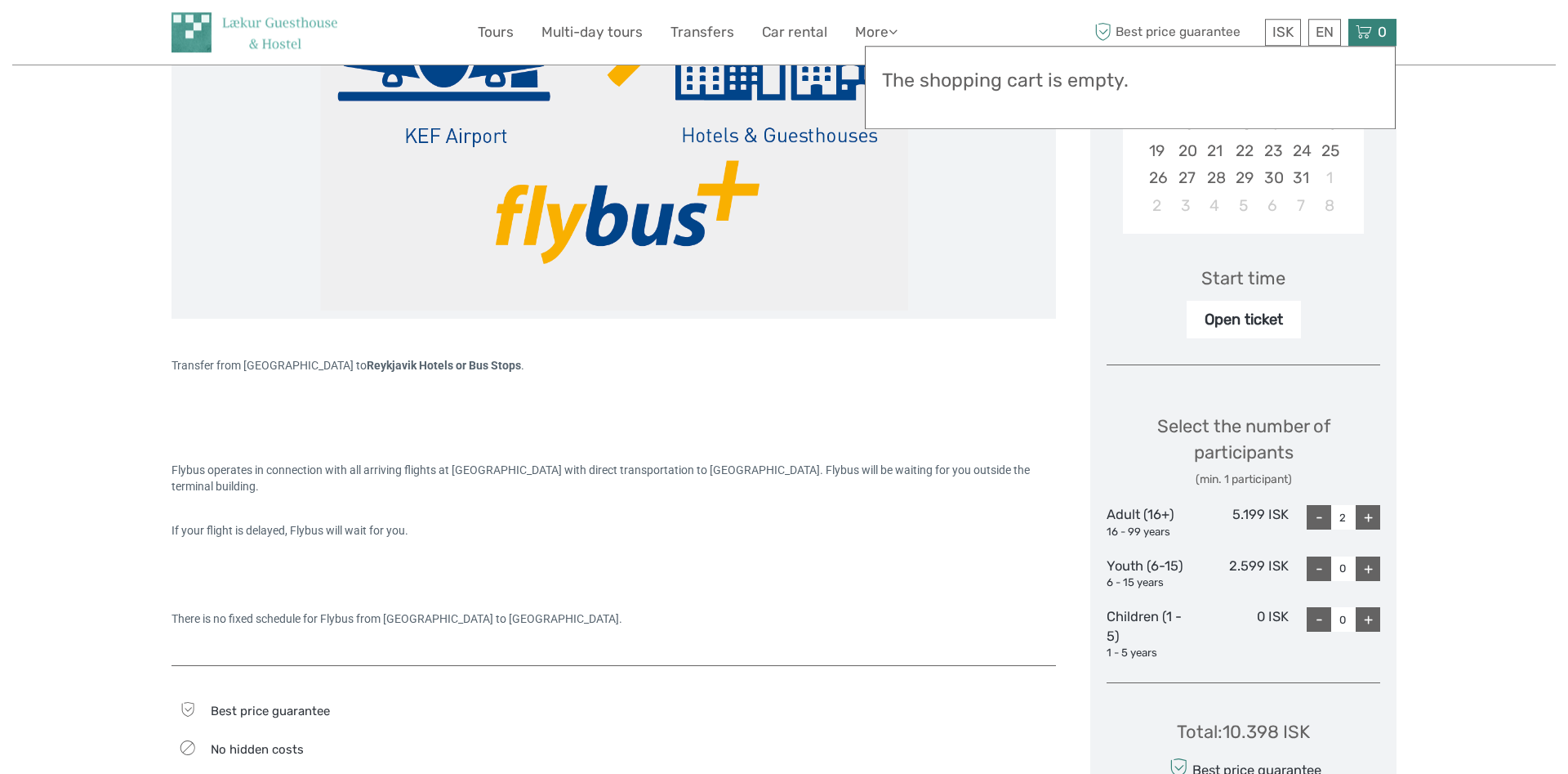
scroll to position [520, 0]
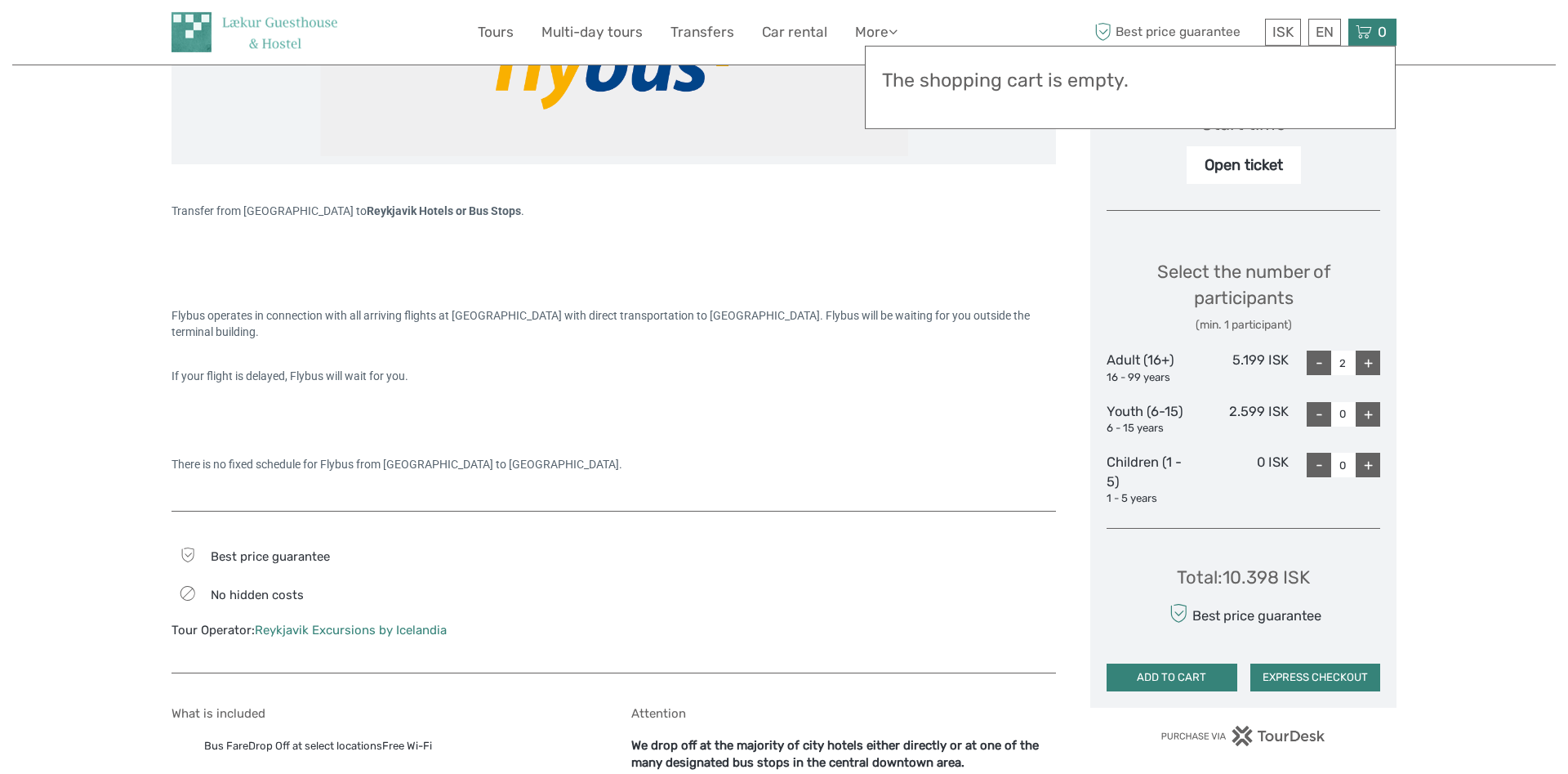
click at [1216, 678] on button "ADD TO CART" at bounding box center [1172, 676] width 131 height 28
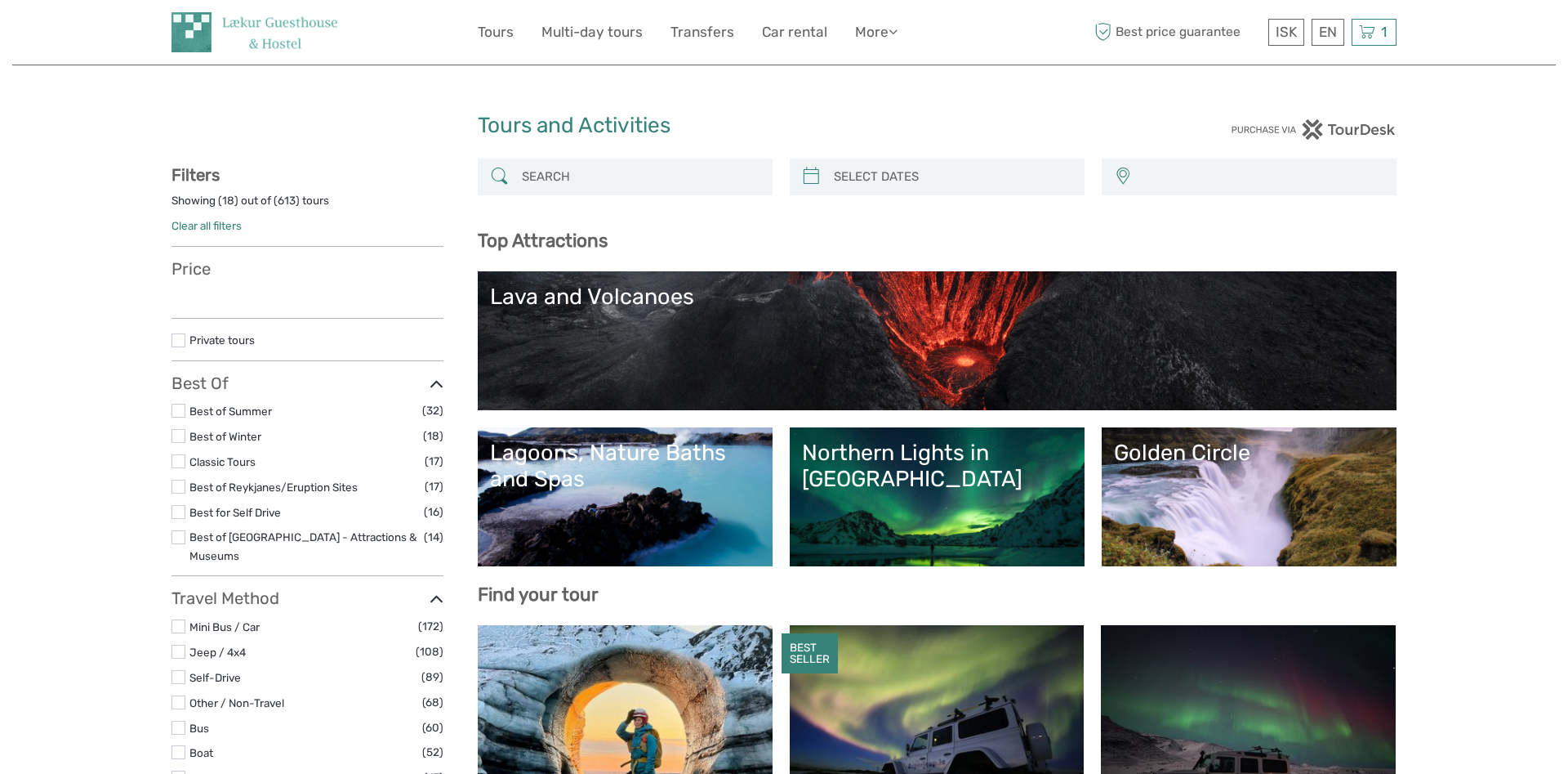
select select
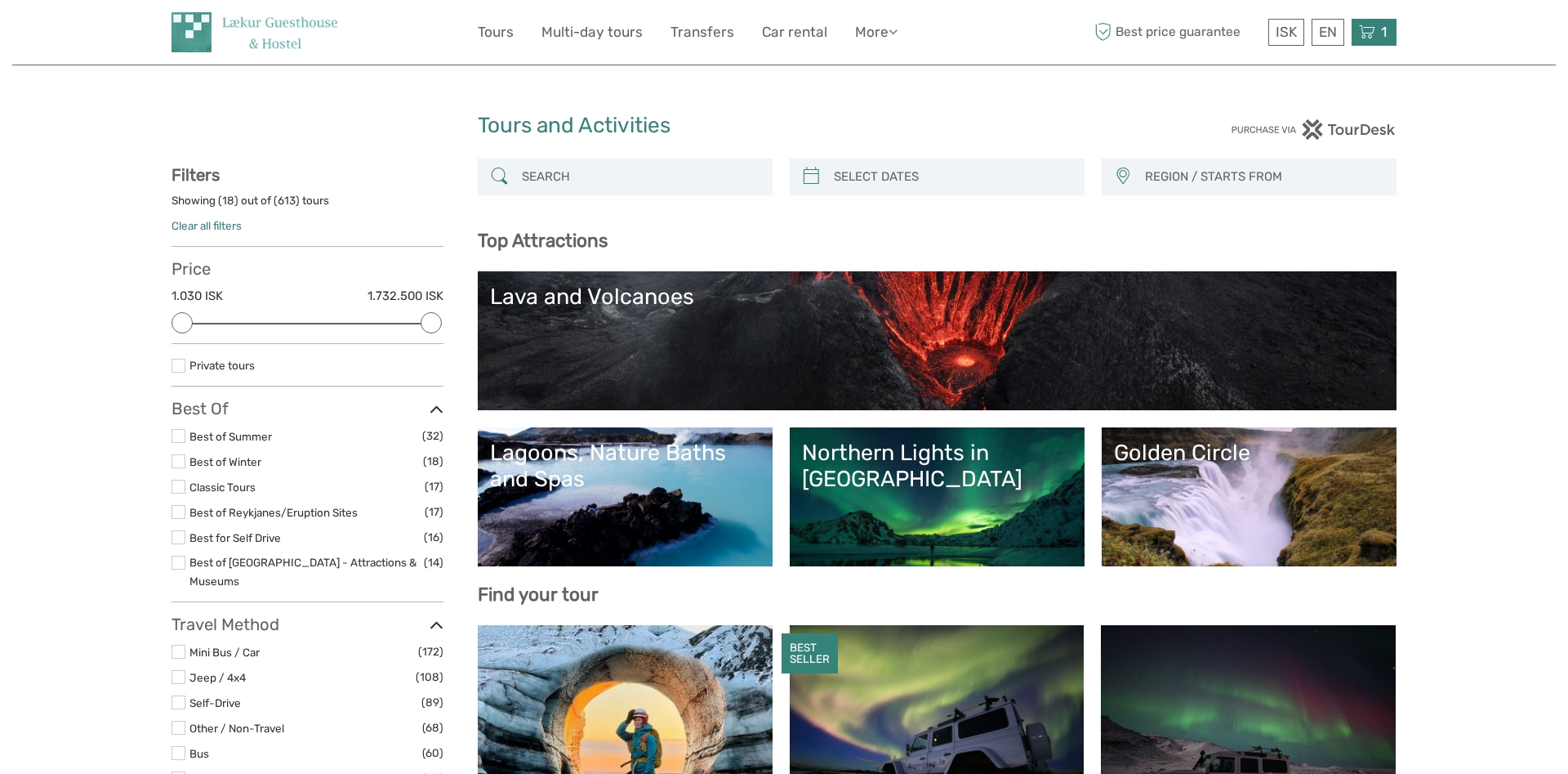
click at [1377, 31] on div "1 Items Flybus PLUS from [GEOGRAPHIC_DATA] to Hotel 2x Adult (16+) [DATE] 12:00…" at bounding box center [1374, 32] width 45 height 27
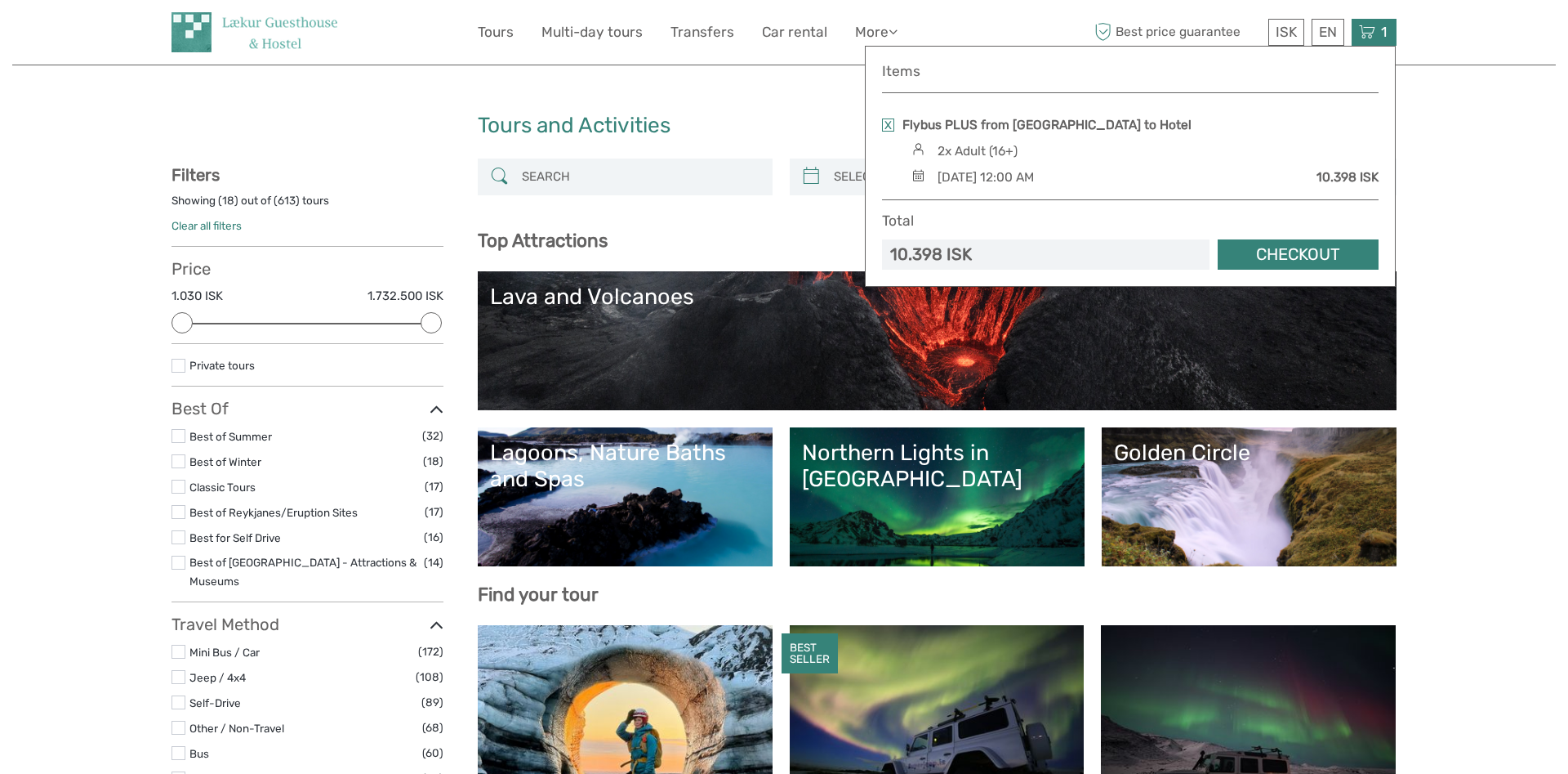
click at [1290, 255] on link "Checkout" at bounding box center [1298, 254] width 161 height 30
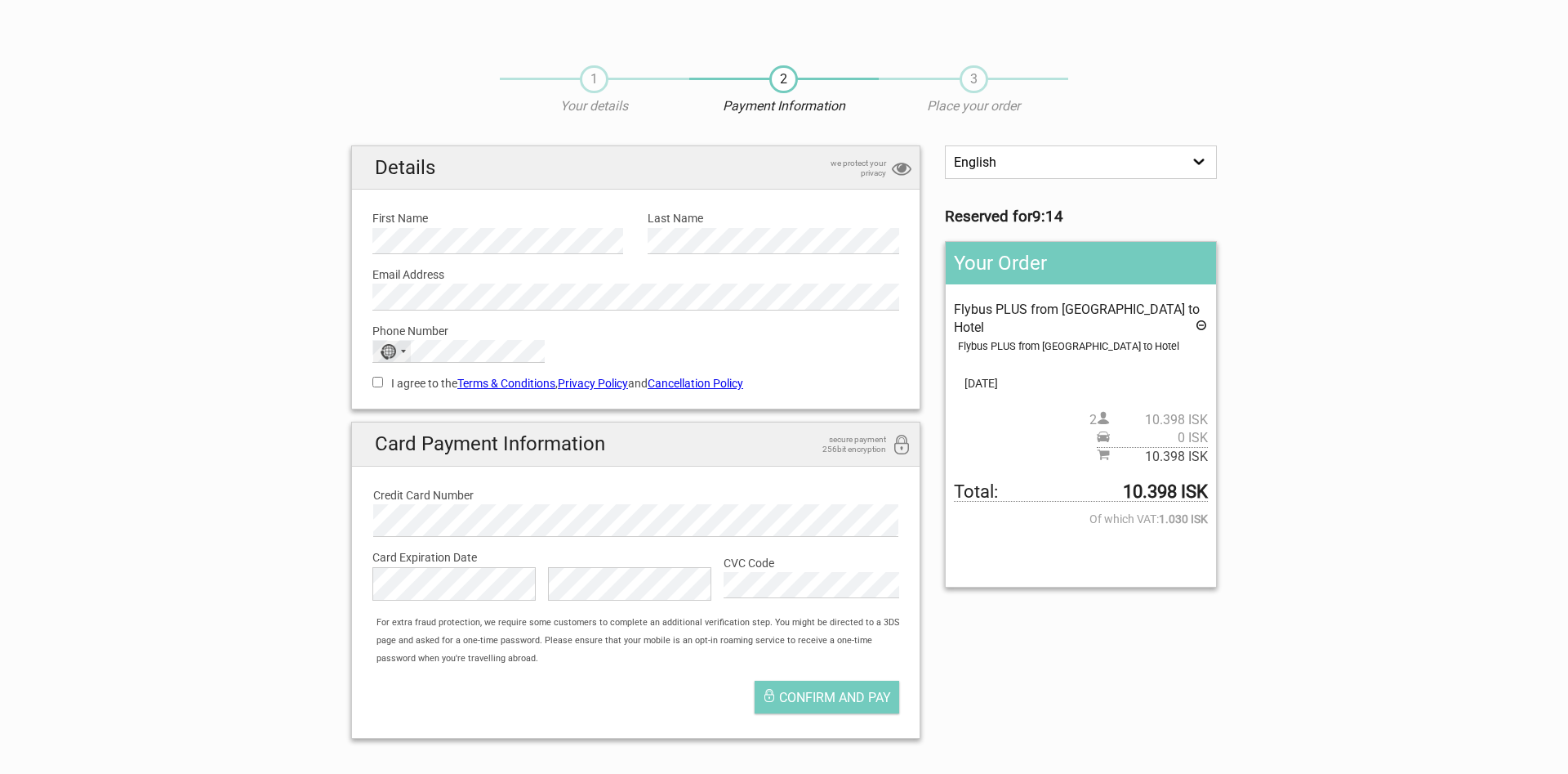
click at [394, 351] on div "No country selected" at bounding box center [388, 352] width 16 height 15
click at [470, 421] on li "Italy +39" at bounding box center [459, 405] width 171 height 31
click at [374, 385] on input "I agree to the Terms & Conditions , Privacy Policy and Cancellation Policy" at bounding box center [377, 381] width 10 height 10
checkbox input "true"
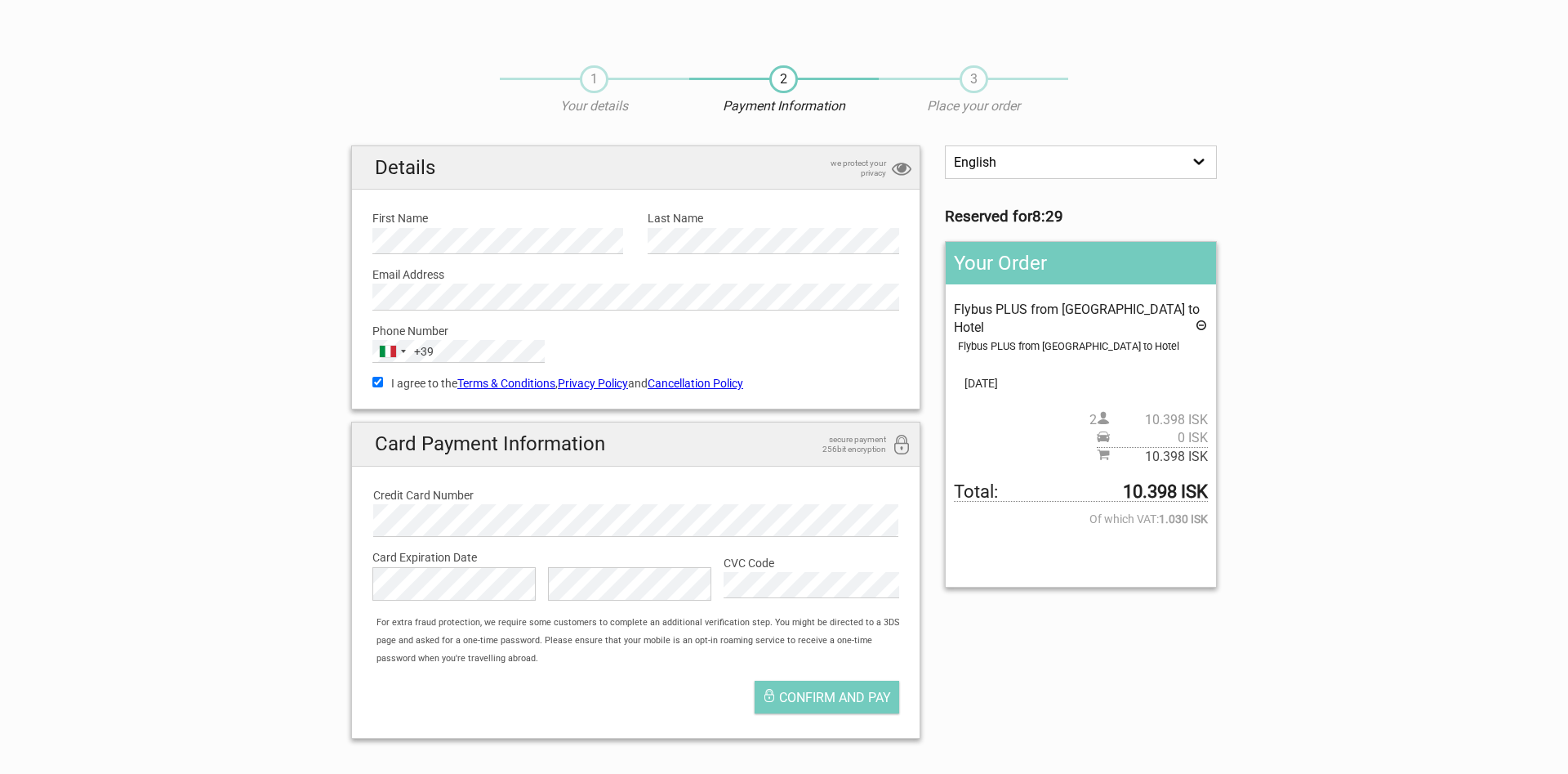
click at [405, 564] on label "Card Expiration Date" at bounding box center [636, 557] width 527 height 18
click at [704, 669] on div "For extra fraud protection, we require some customers to complete an additional…" at bounding box center [644, 641] width 551 height 55
click at [834, 694] on span "Confirm and pay" at bounding box center [835, 697] width 112 height 15
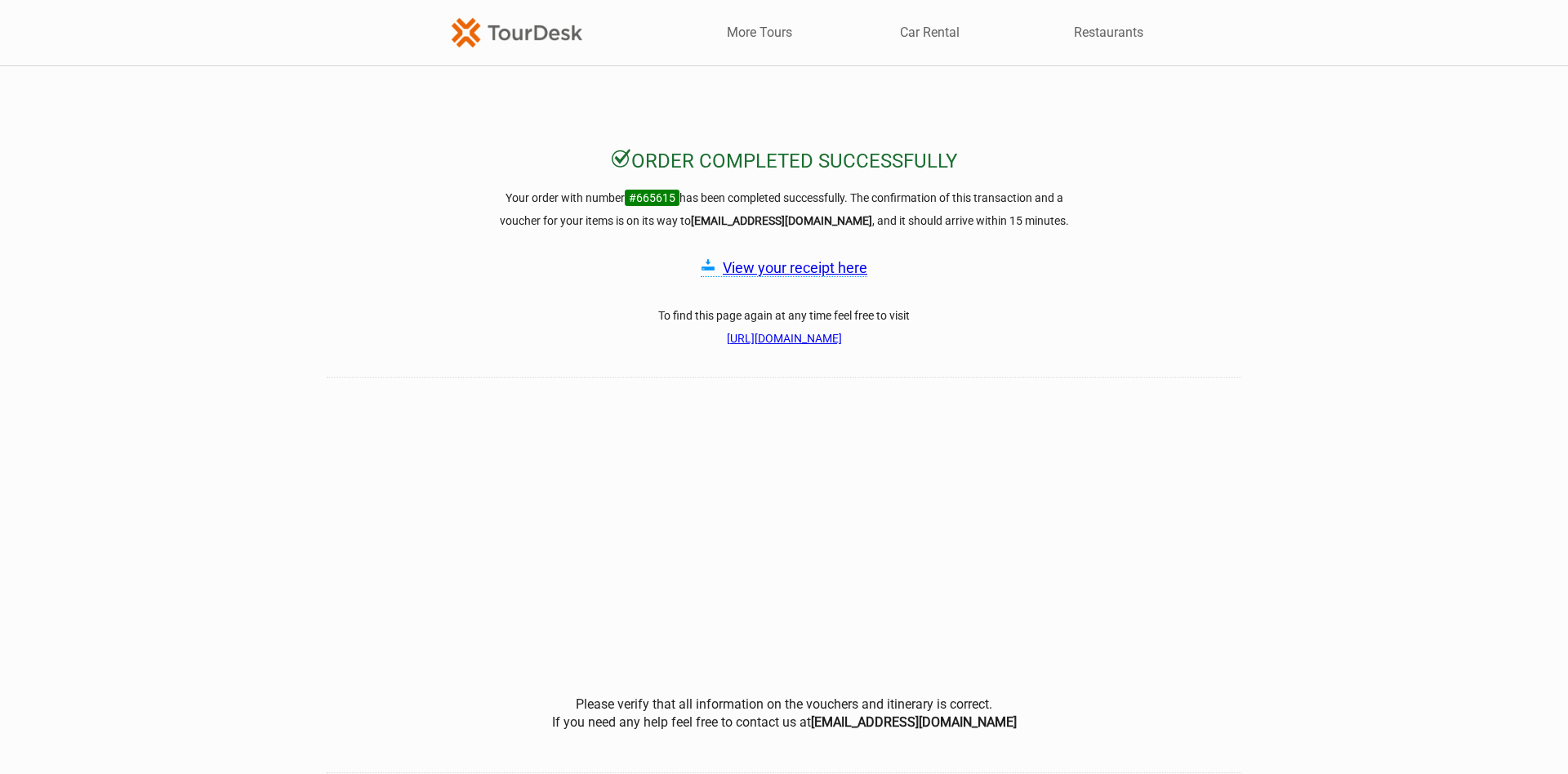
click at [807, 267] on link "View your receipt here" at bounding box center [794, 267] width 144 height 17
